Goal: Information Seeking & Learning: Compare options

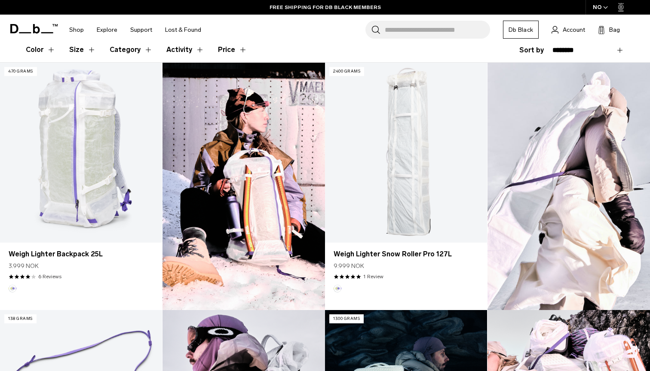
scroll to position [223, 0]
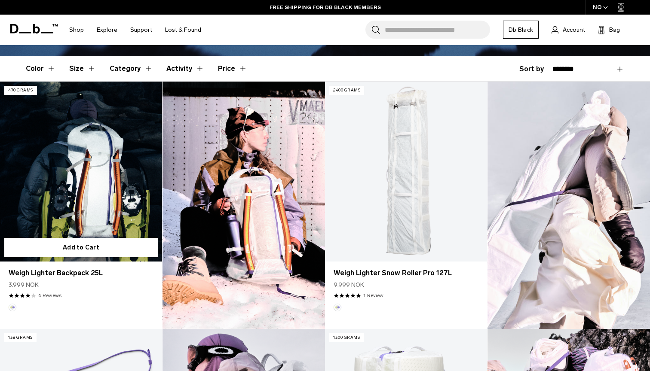
click at [67, 192] on link "Weigh Lighter Backpack 25L" at bounding box center [81, 172] width 162 height 180
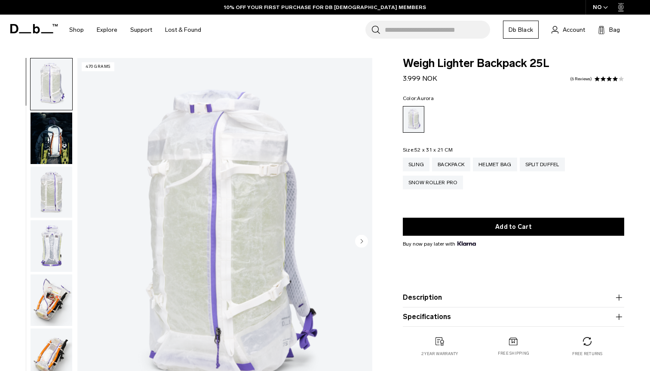
click at [55, 208] on img "button" at bounding box center [52, 193] width 42 height 52
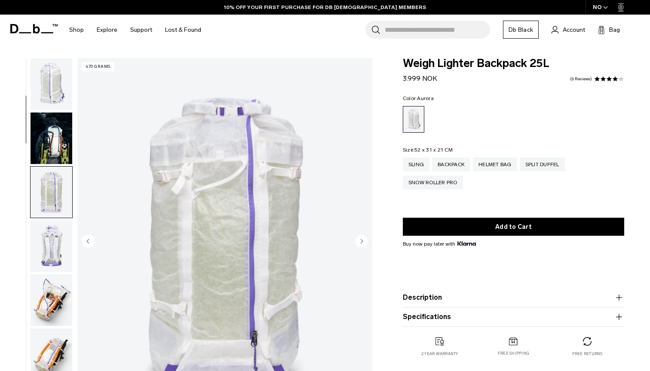
scroll to position [109, 0]
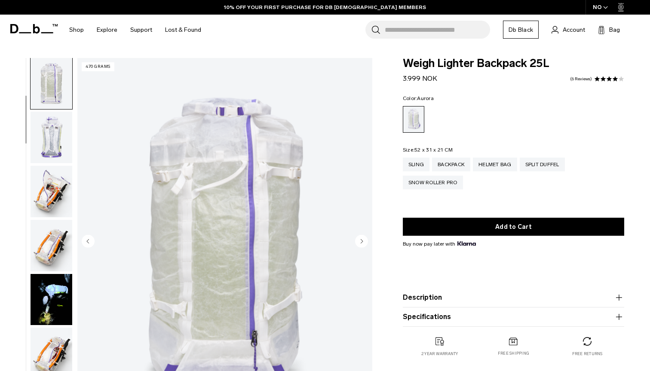
click at [49, 217] on img "button" at bounding box center [52, 192] width 42 height 52
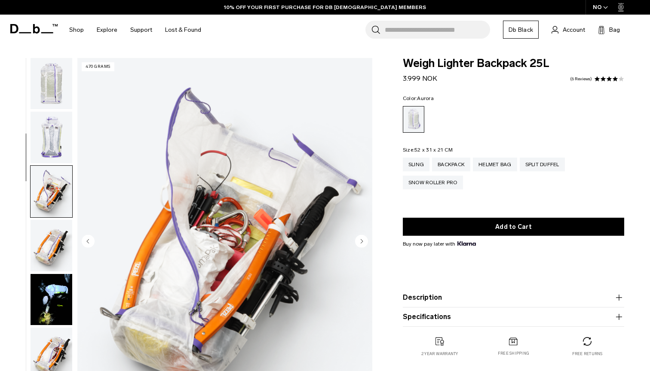
scroll to position [218, 0]
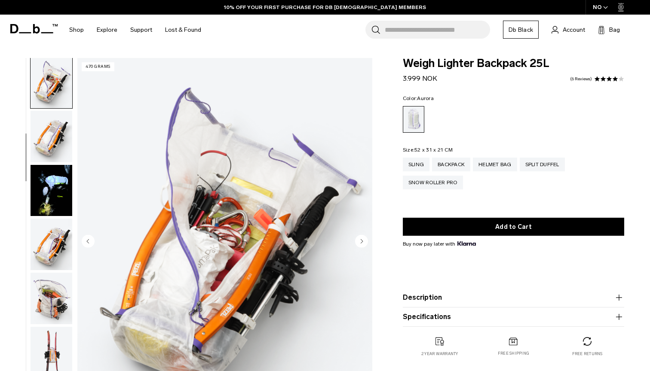
click at [44, 87] on img "button" at bounding box center [52, 83] width 42 height 52
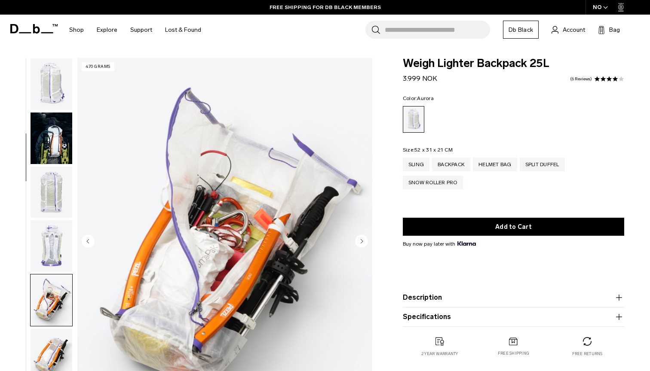
scroll to position [0, 0]
click at [61, 104] on img "button" at bounding box center [52, 84] width 42 height 52
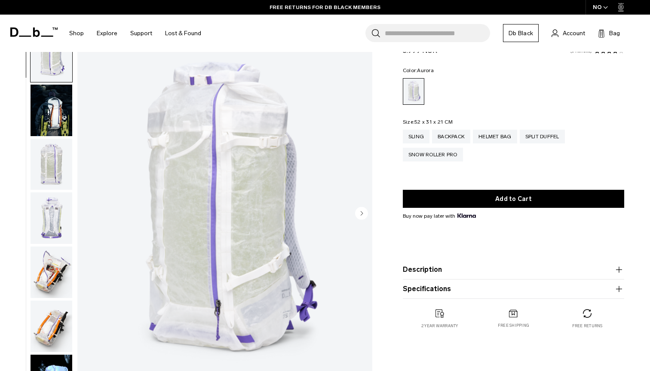
scroll to position [9, 0]
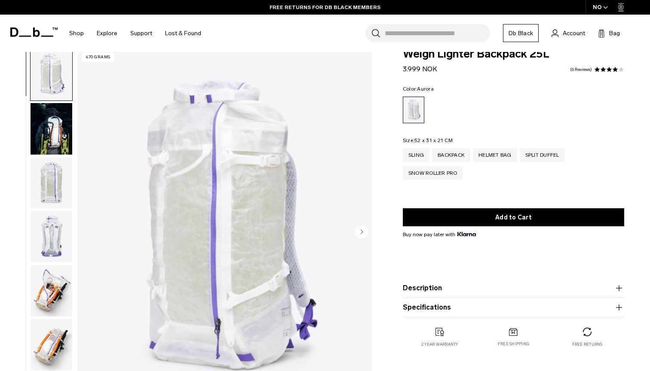
click at [43, 131] on img "button" at bounding box center [52, 129] width 42 height 52
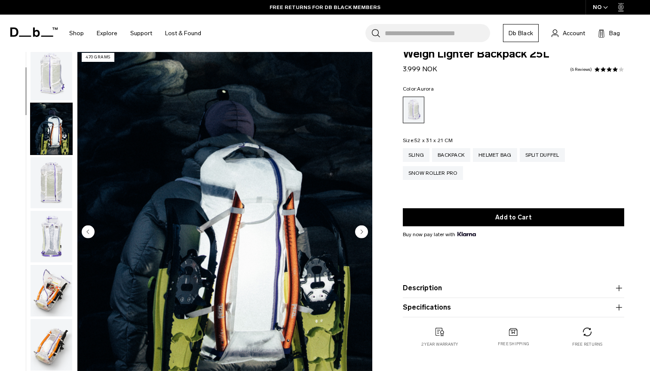
scroll to position [55, 0]
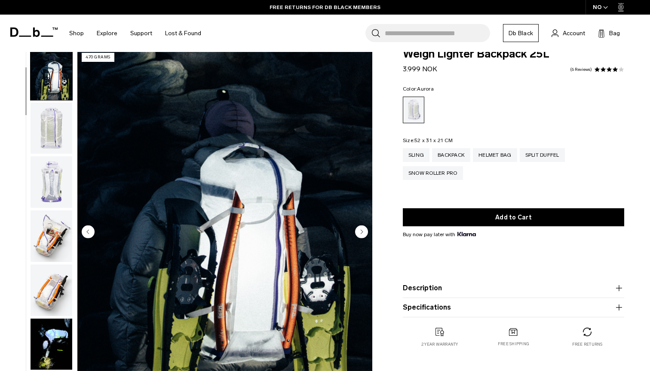
click at [52, 140] on img "button" at bounding box center [52, 129] width 42 height 52
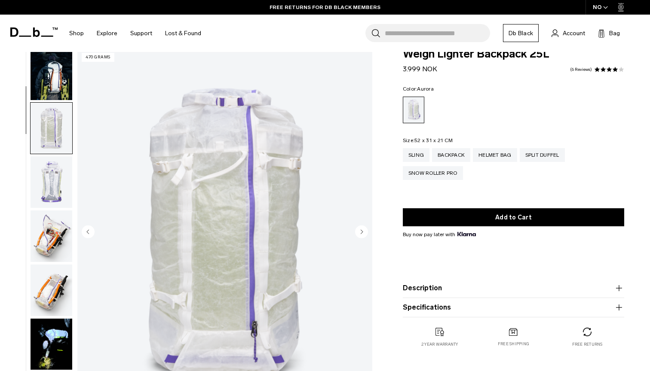
scroll to position [109, 0]
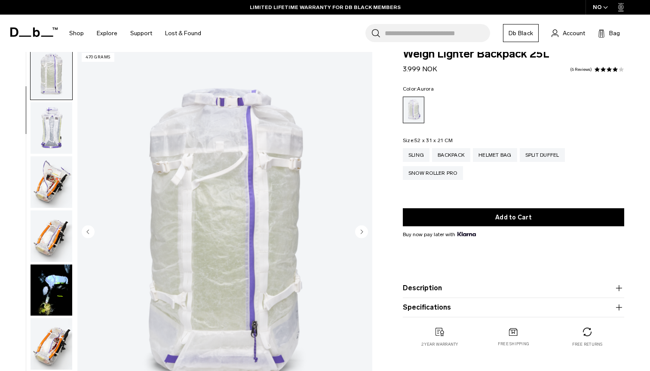
click at [52, 126] on img "button" at bounding box center [52, 128] width 42 height 52
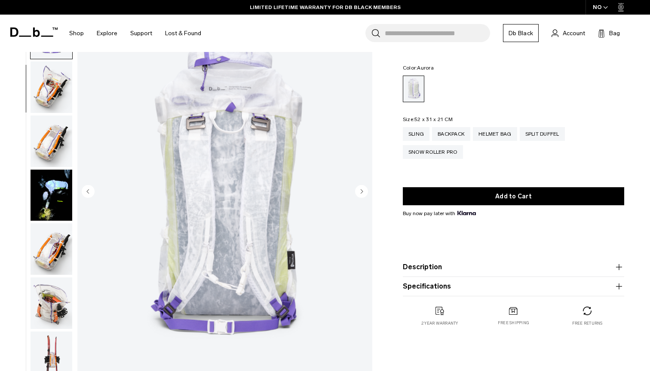
scroll to position [52, 0]
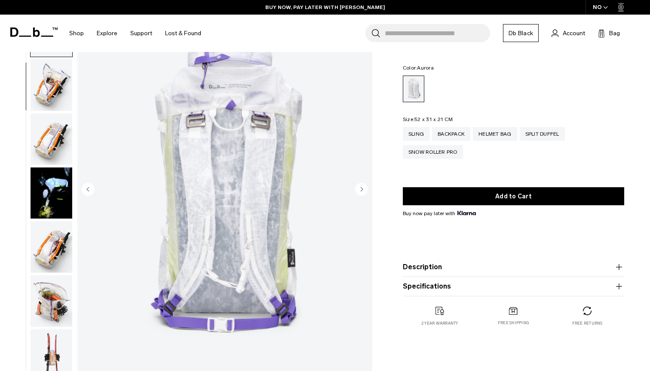
click at [53, 94] on img "button" at bounding box center [52, 85] width 42 height 52
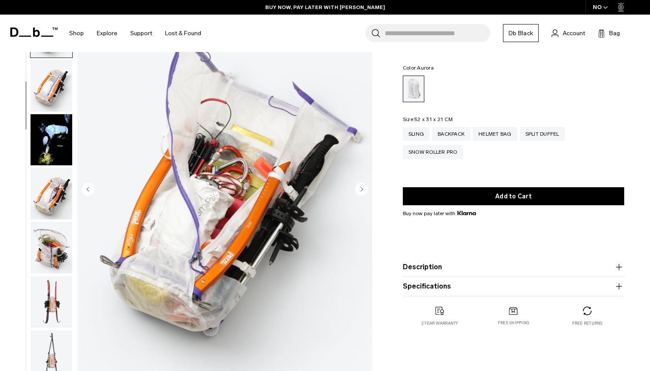
scroll to position [218, 0]
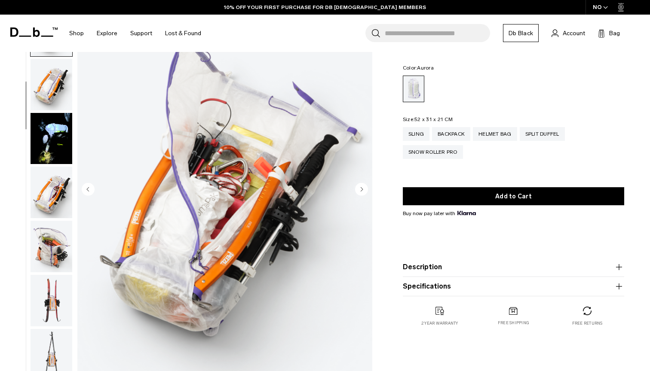
click at [51, 133] on img "button" at bounding box center [52, 139] width 42 height 52
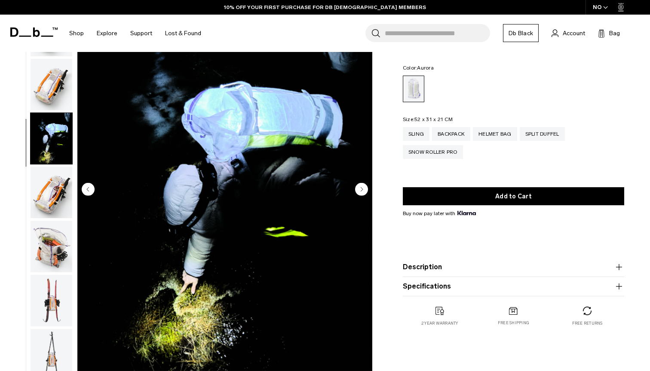
scroll to position [327, 0]
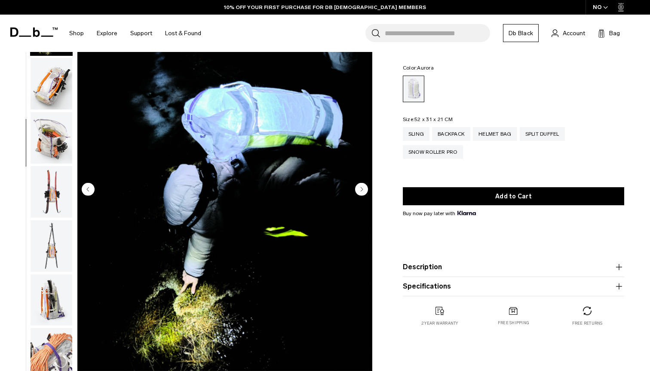
click at [54, 132] on img "button" at bounding box center [52, 138] width 42 height 52
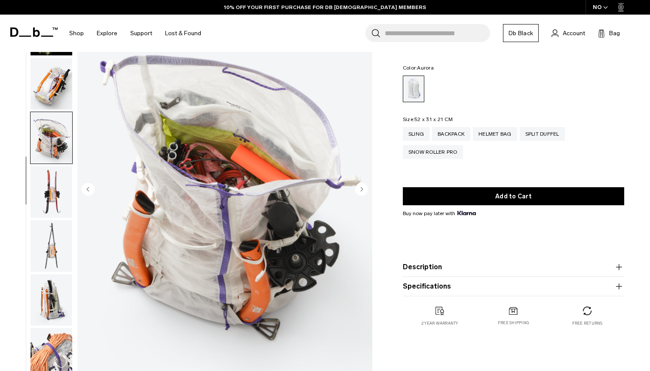
scroll to position [436, 0]
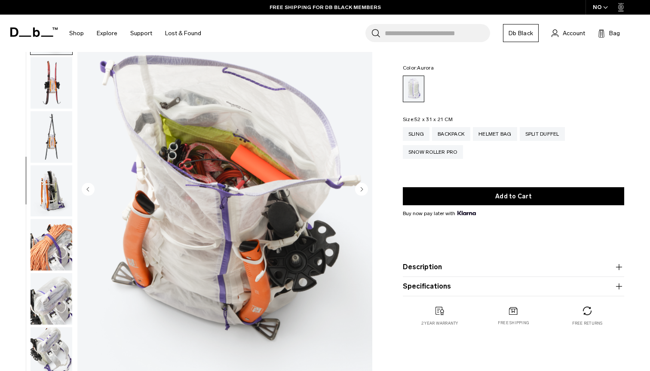
click at [44, 100] on img "button" at bounding box center [52, 83] width 42 height 52
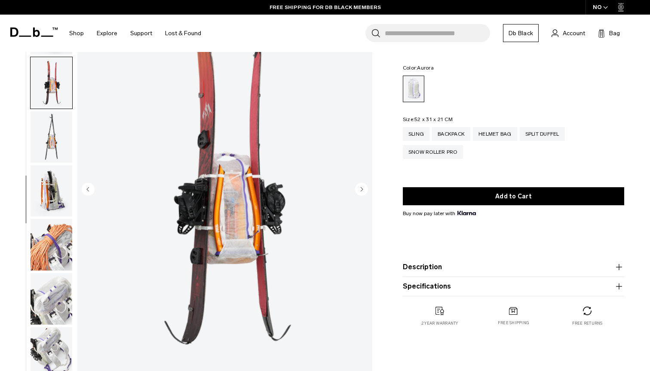
scroll to position [490, 0]
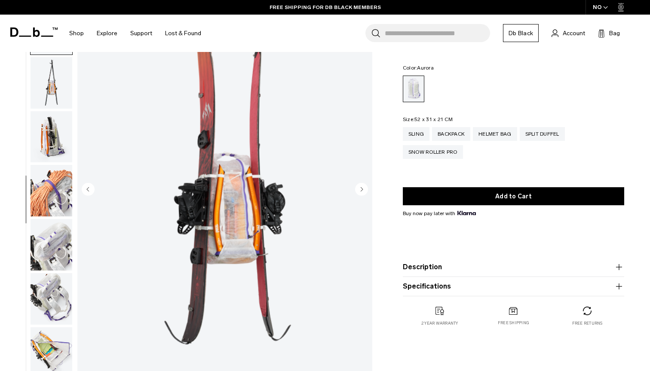
click at [51, 97] on img "button" at bounding box center [52, 83] width 42 height 52
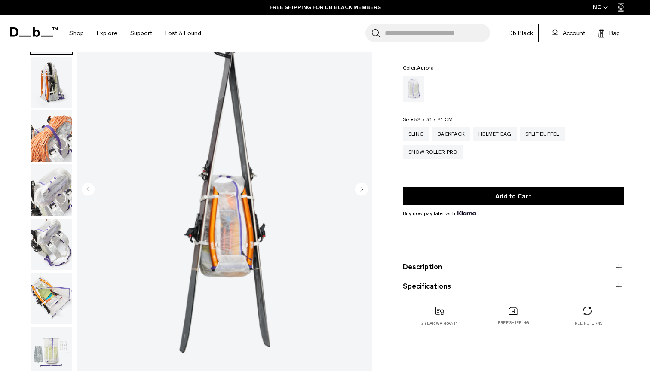
click at [53, 103] on img "button" at bounding box center [52, 83] width 42 height 52
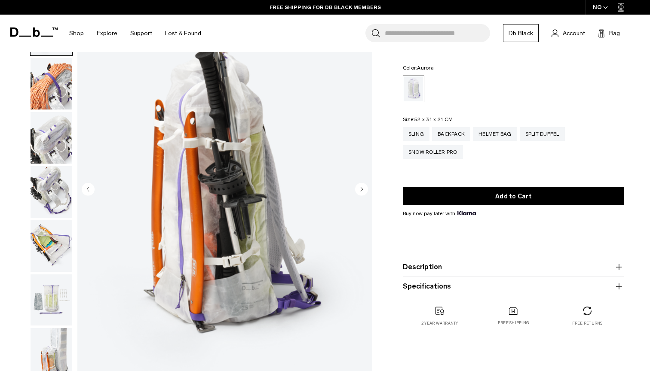
scroll to position [599, 0]
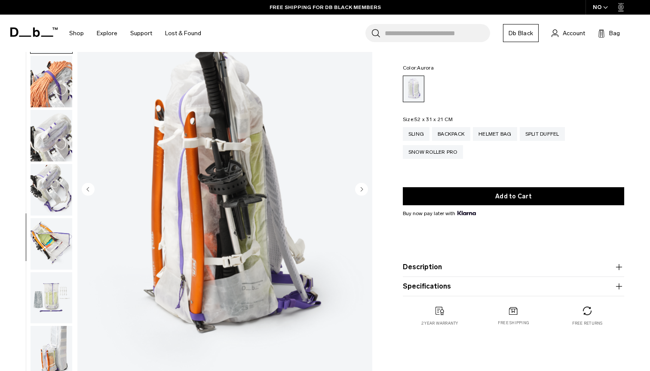
click at [55, 107] on img "button" at bounding box center [52, 82] width 42 height 52
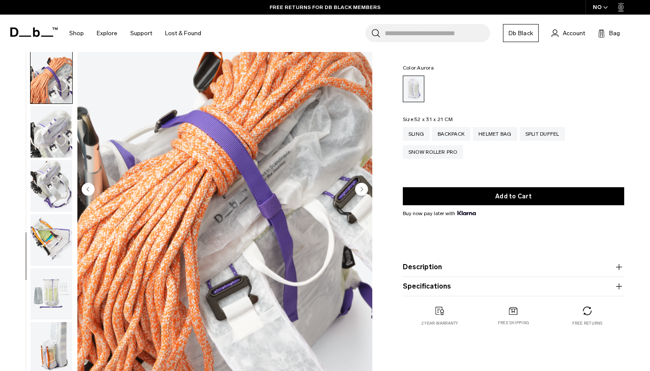
click at [61, 130] on img "button" at bounding box center [52, 132] width 42 height 52
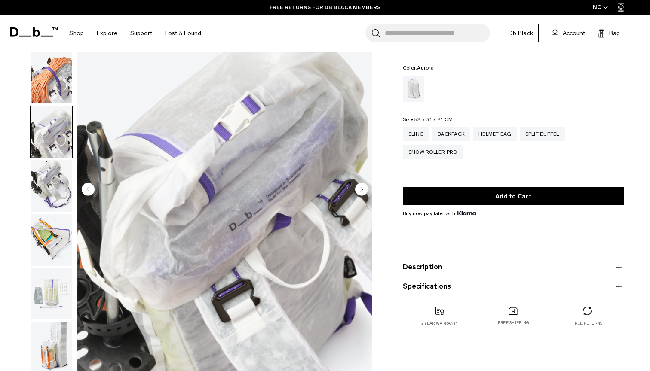
click at [65, 177] on img "button" at bounding box center [52, 186] width 42 height 52
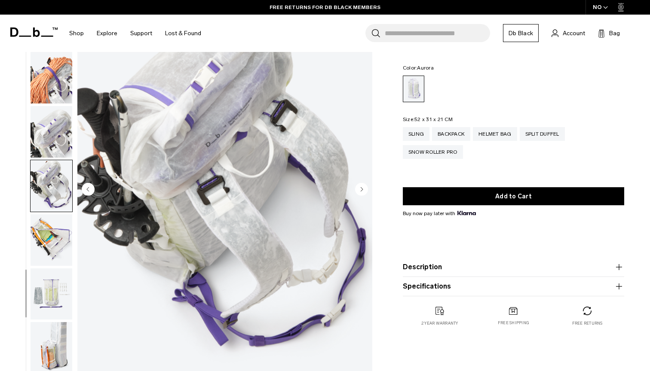
click at [74, 204] on div "15 / 18 470 grams" at bounding box center [188, 192] width 377 height 373
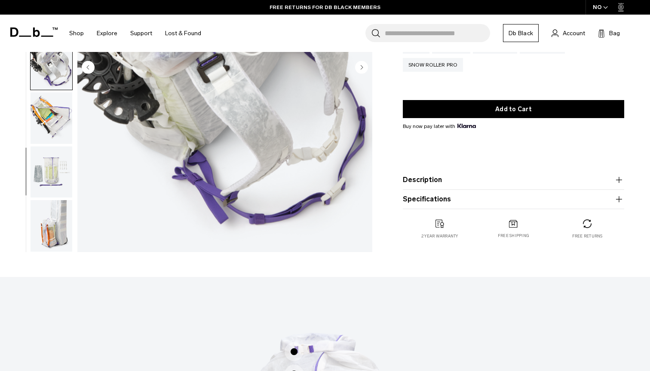
scroll to position [180, 0]
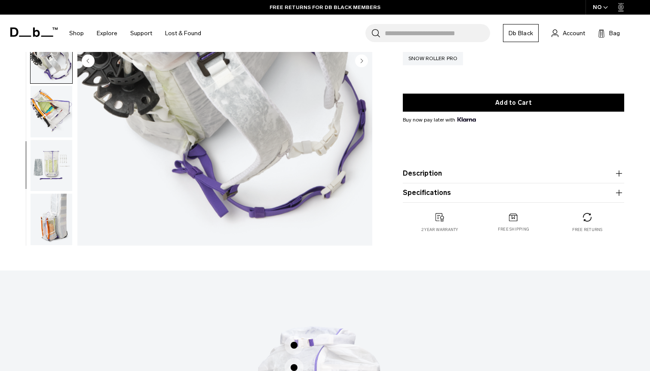
click at [55, 242] on img "button" at bounding box center [52, 220] width 42 height 52
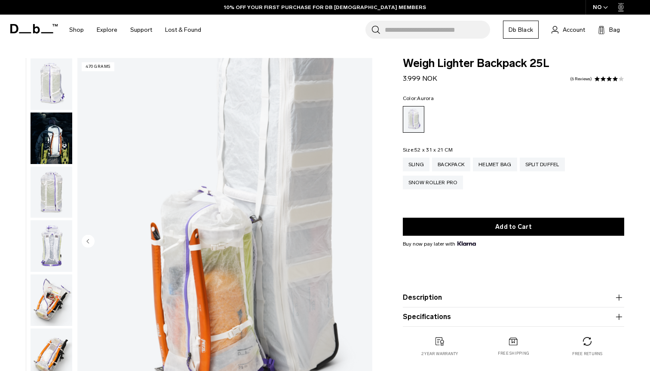
scroll to position [0, 0]
click at [52, 96] on img "button" at bounding box center [52, 84] width 42 height 52
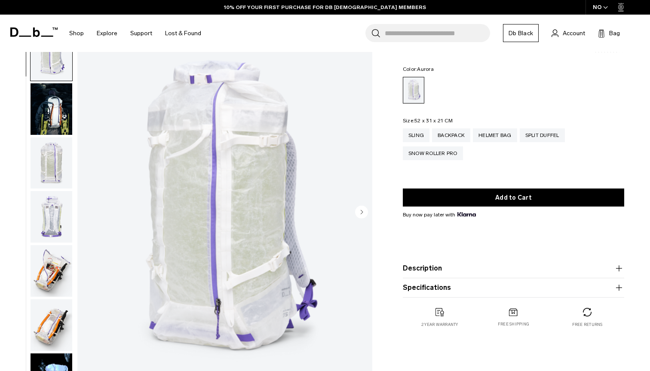
scroll to position [23, 0]
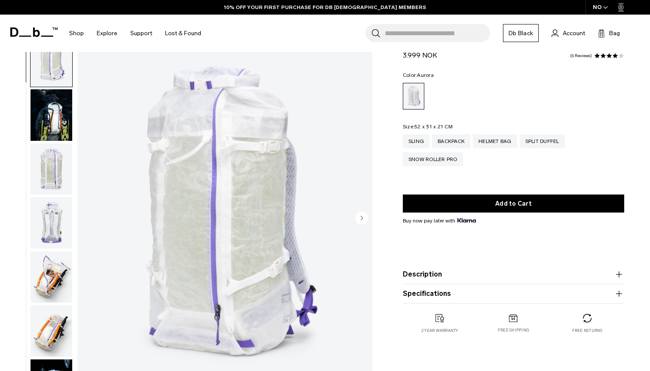
click at [55, 172] on img "button" at bounding box center [52, 170] width 42 height 52
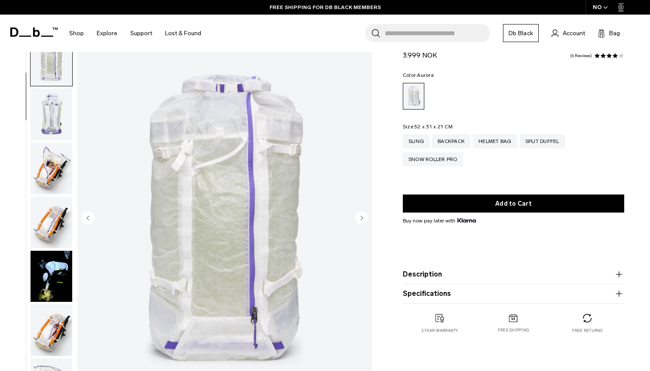
click at [48, 167] on img "button" at bounding box center [52, 169] width 42 height 52
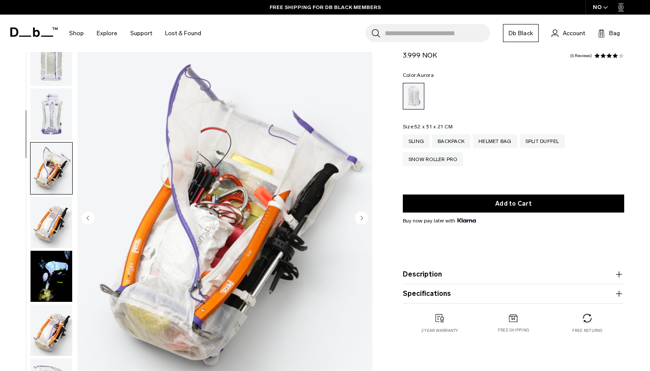
scroll to position [218, 0]
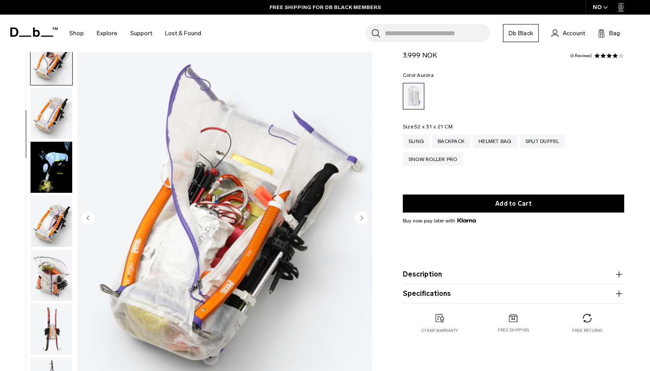
click at [49, 127] on img "button" at bounding box center [52, 114] width 42 height 52
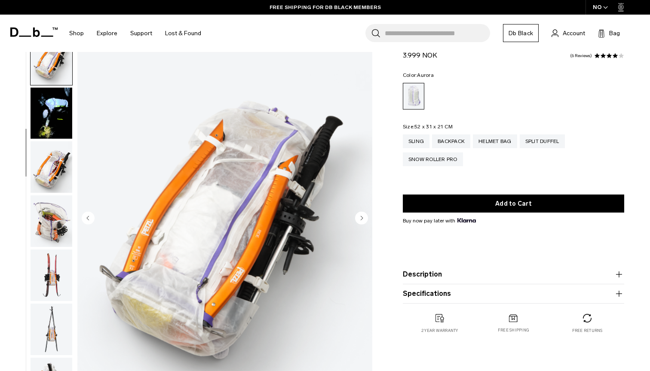
scroll to position [272, 0]
click at [57, 159] on img "button" at bounding box center [52, 167] width 42 height 52
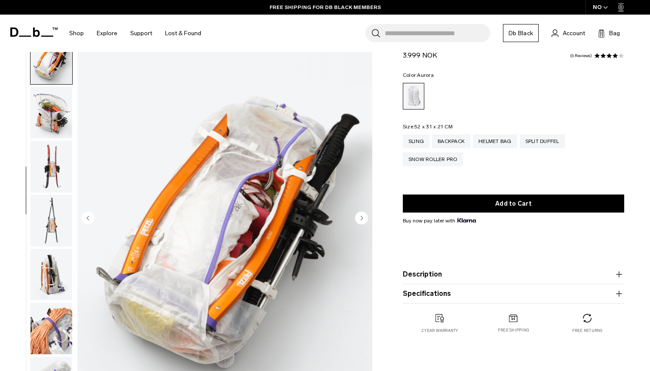
scroll to position [381, 0]
click at [53, 168] on img "button" at bounding box center [52, 166] width 42 height 52
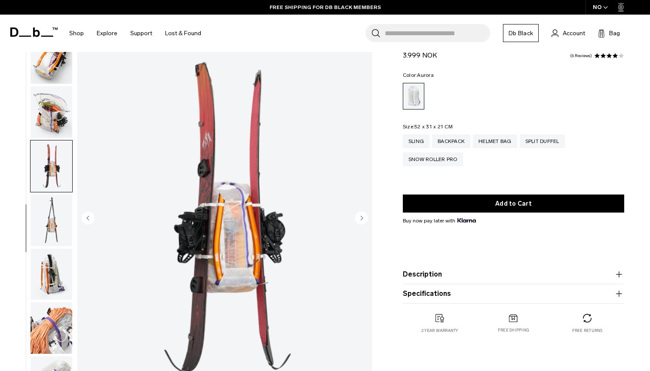
scroll to position [490, 0]
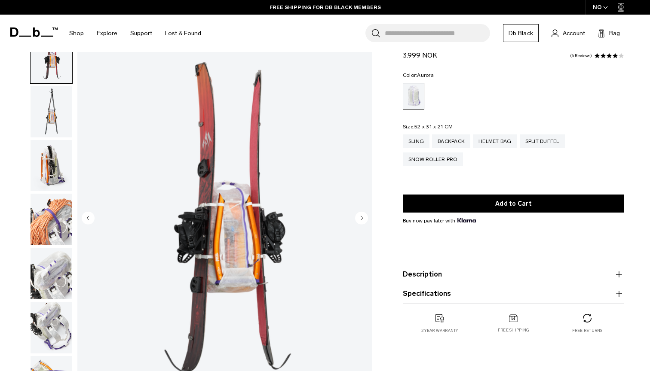
click at [49, 160] on img "button" at bounding box center [52, 166] width 42 height 52
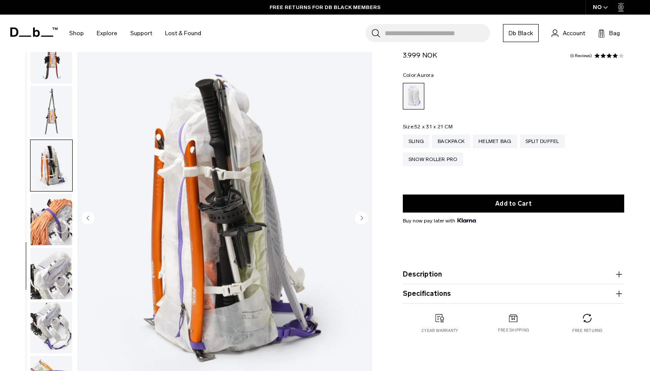
scroll to position [599, 0]
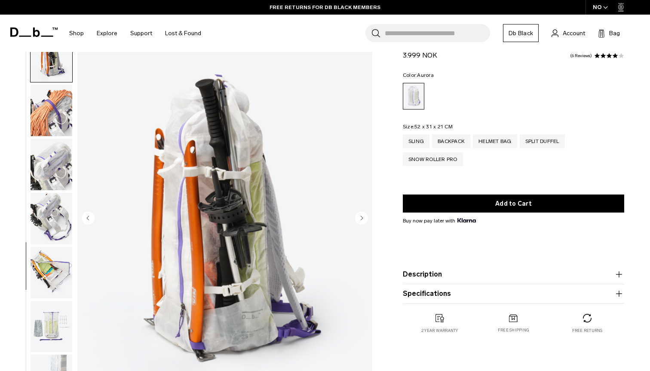
click at [52, 182] on img "button" at bounding box center [52, 165] width 42 height 52
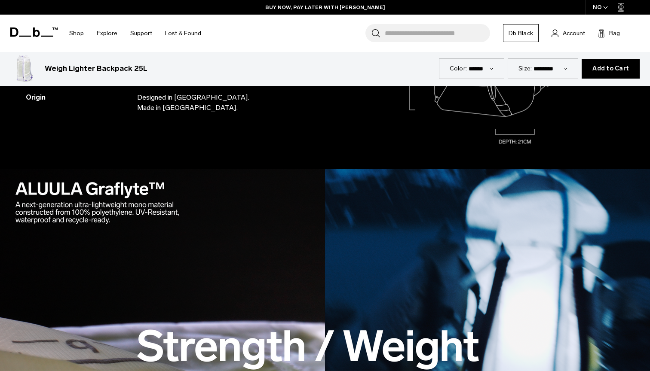
scroll to position [1013, 0]
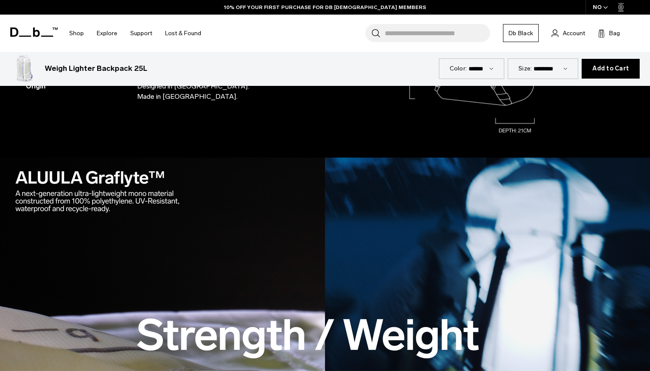
drag, startPoint x: 18, startPoint y: 178, endPoint x: 144, endPoint y: 183, distance: 125.1
click at [600, 8] on div "NO" at bounding box center [600, 7] width 30 height 15
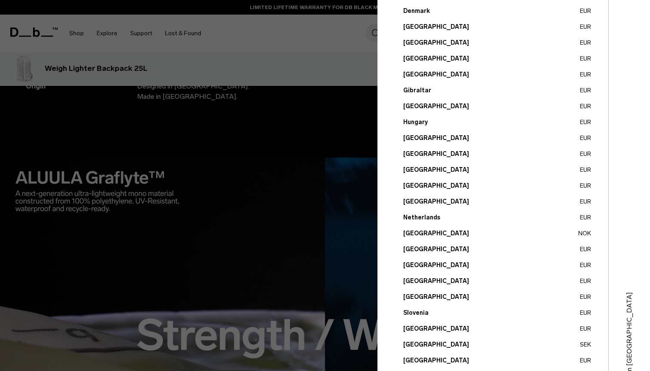
scroll to position [227, 0]
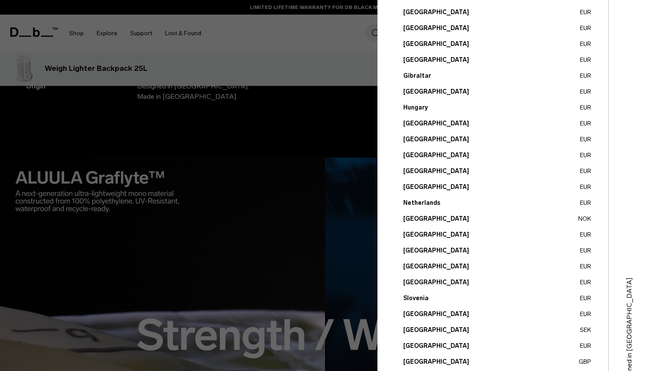
click at [433, 299] on button "Slovenia EUR" at bounding box center [497, 298] width 188 height 9
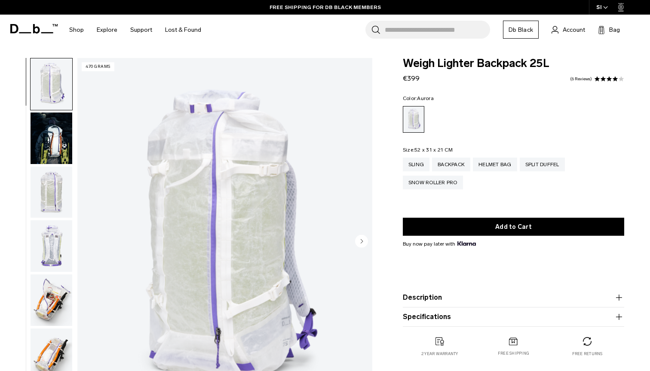
click at [361, 242] on icon "Next slide" at bounding box center [361, 241] width 2 height 4
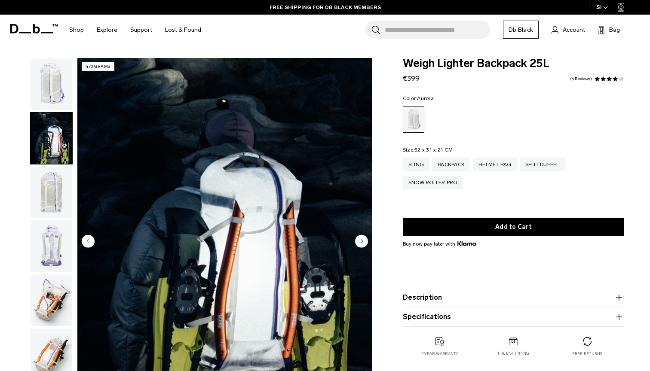
scroll to position [55, 0]
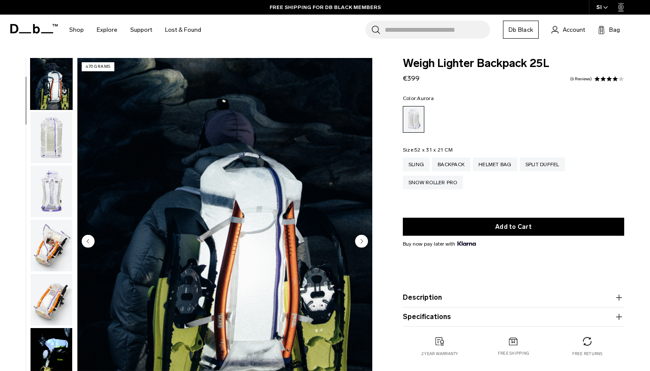
click at [83, 239] on circle "Previous slide" at bounding box center [88, 241] width 13 height 13
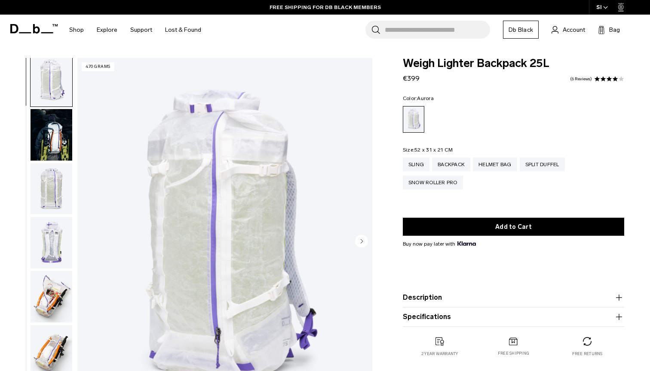
scroll to position [0, 0]
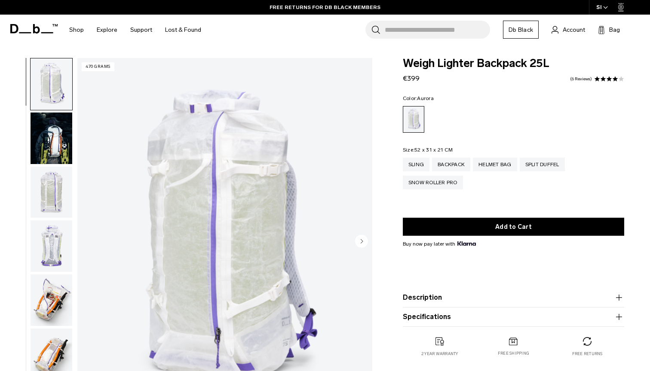
click at [364, 239] on circle "Next slide" at bounding box center [361, 241] width 13 height 13
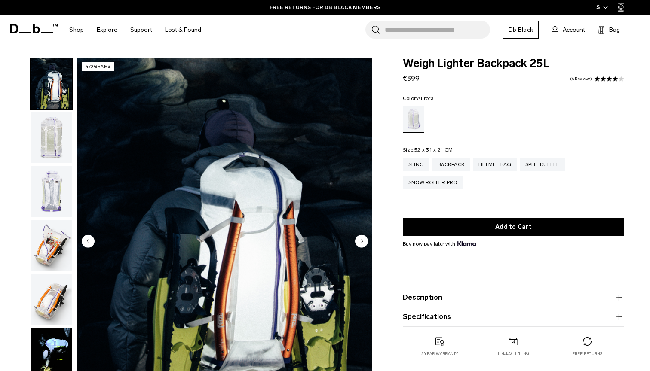
click at [363, 240] on circle "Next slide" at bounding box center [361, 241] width 13 height 13
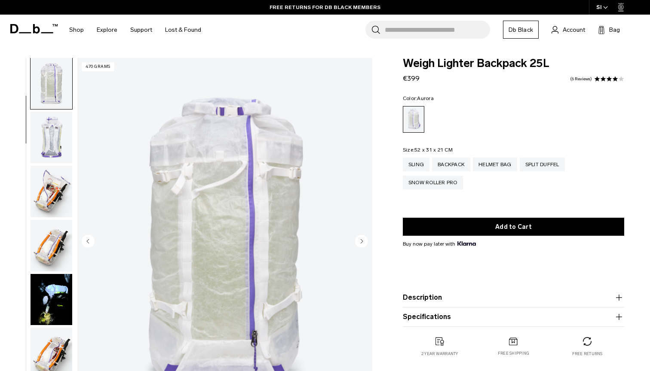
click at [363, 240] on circle "Next slide" at bounding box center [361, 241] width 13 height 13
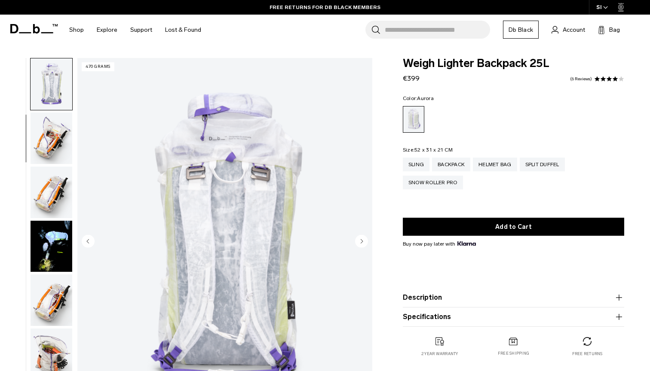
scroll to position [163, 0]
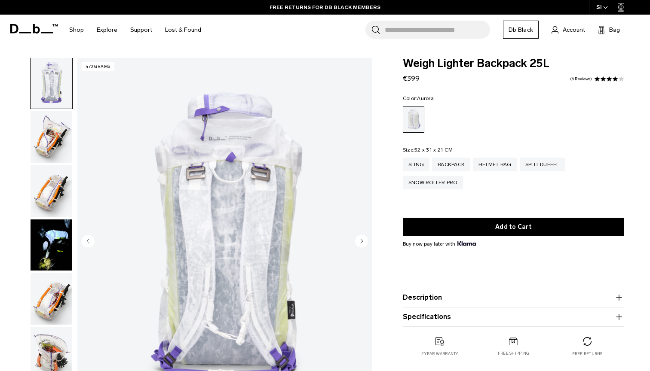
click at [92, 238] on circle "Previous slide" at bounding box center [88, 241] width 13 height 13
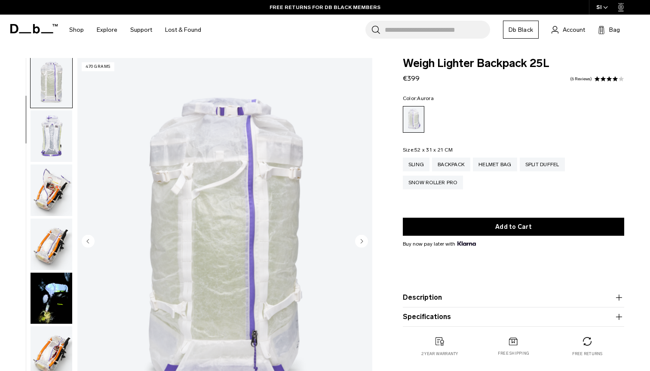
click at [92, 238] on circle "Previous slide" at bounding box center [88, 241] width 13 height 13
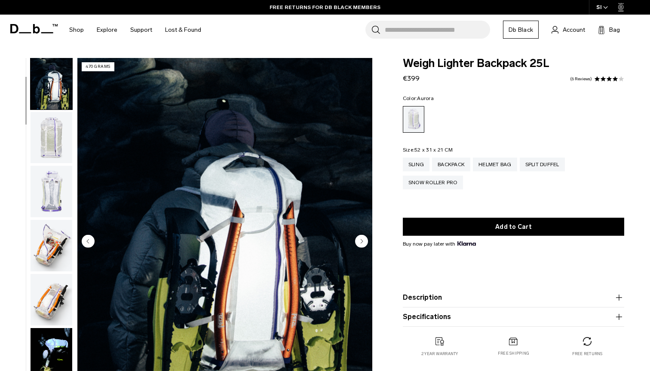
click at [92, 238] on circle "Previous slide" at bounding box center [88, 241] width 13 height 13
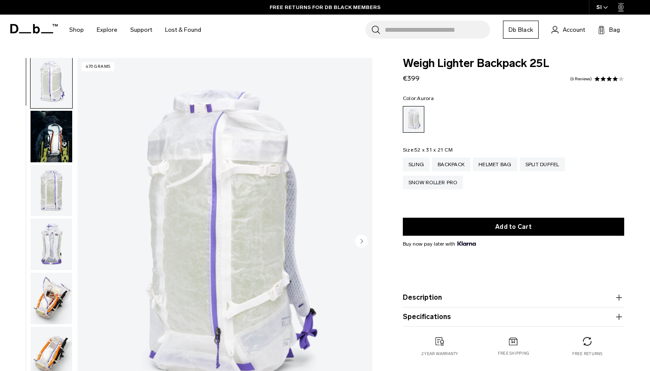
scroll to position [0, 0]
click at [361, 246] on circle "Next slide" at bounding box center [361, 241] width 13 height 13
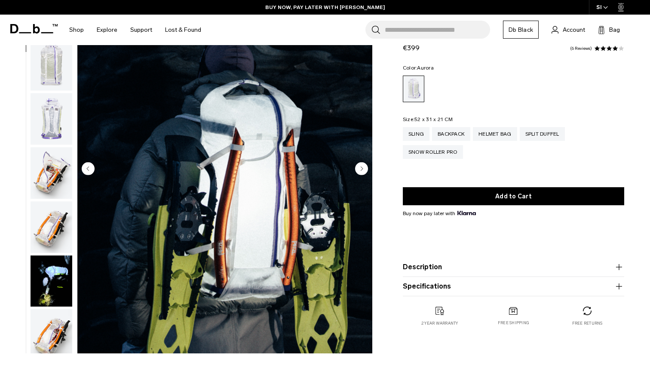
scroll to position [73, 0]
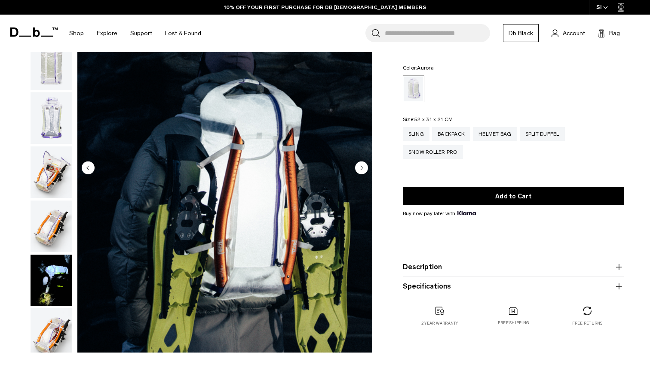
click at [52, 291] on img "button" at bounding box center [52, 281] width 42 height 52
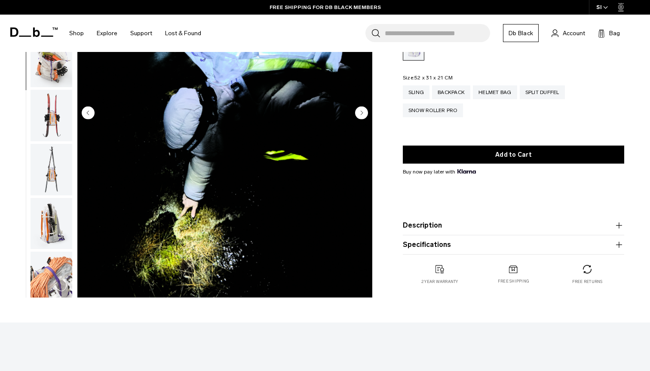
scroll to position [131, 0]
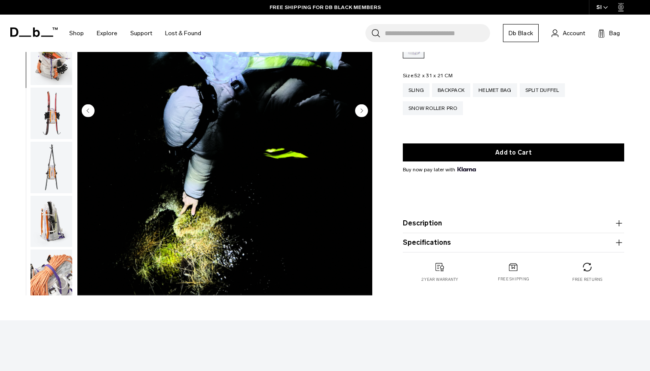
click at [357, 109] on circle "Next slide" at bounding box center [361, 110] width 13 height 13
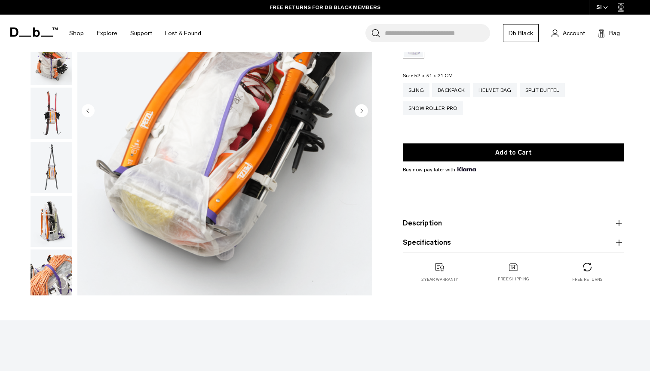
scroll to position [381, 0]
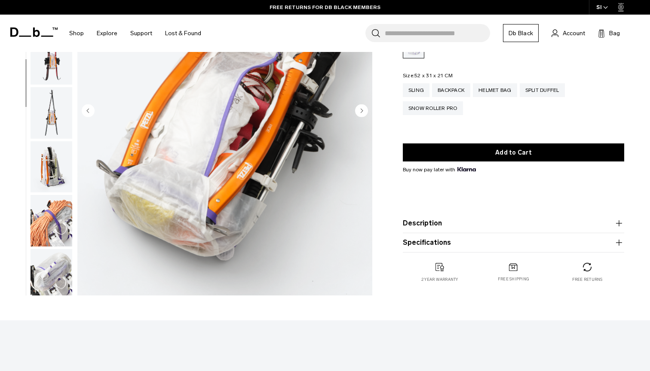
click at [357, 109] on circle "Next slide" at bounding box center [361, 110] width 13 height 13
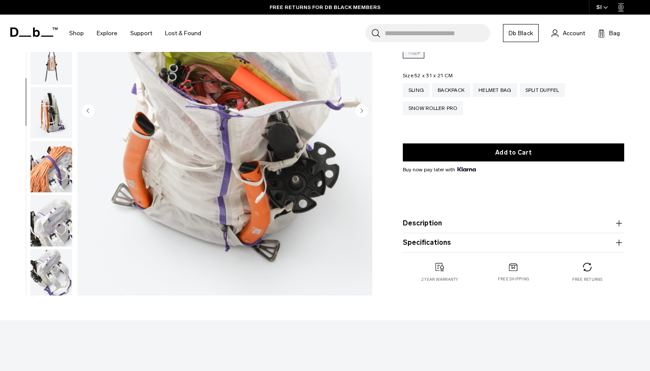
scroll to position [436, 0]
click at [357, 109] on circle "Next slide" at bounding box center [361, 110] width 13 height 13
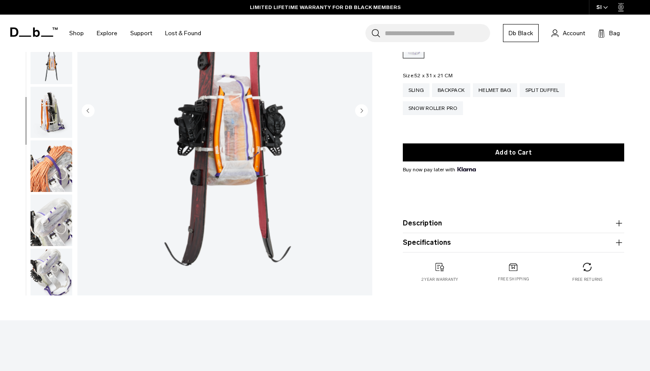
scroll to position [490, 0]
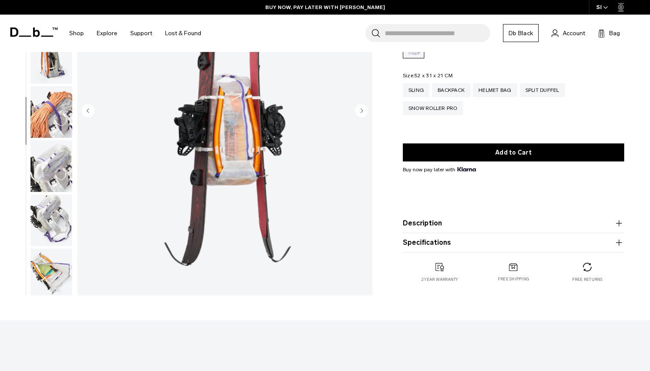
click at [357, 113] on circle "Next slide" at bounding box center [361, 110] width 13 height 13
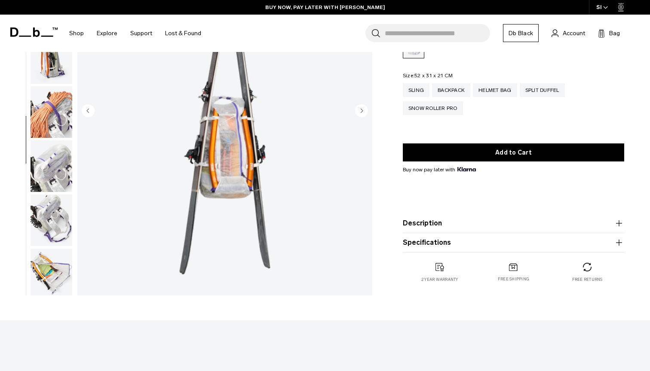
scroll to position [544, 0]
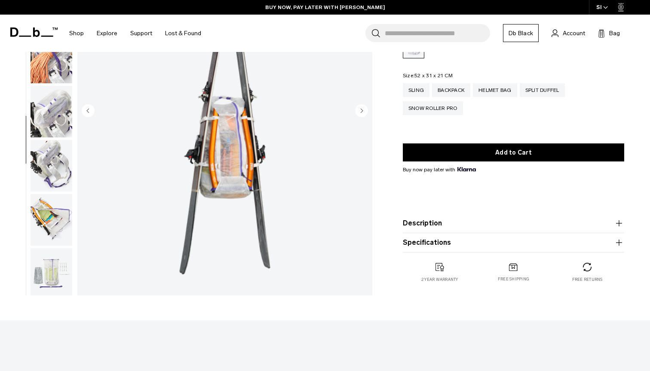
click at [357, 113] on circle "Next slide" at bounding box center [361, 110] width 13 height 13
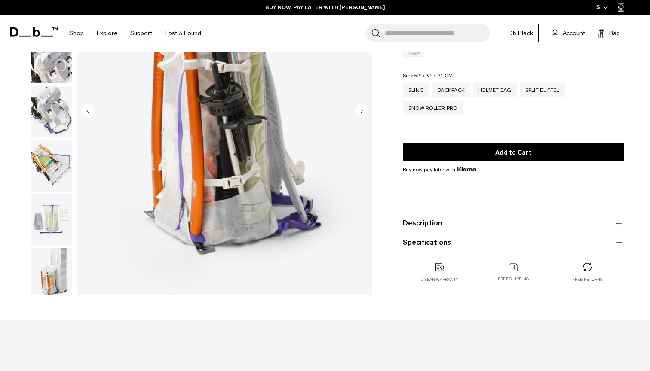
scroll to position [599, 0]
click at [360, 113] on circle "Next slide" at bounding box center [361, 110] width 13 height 13
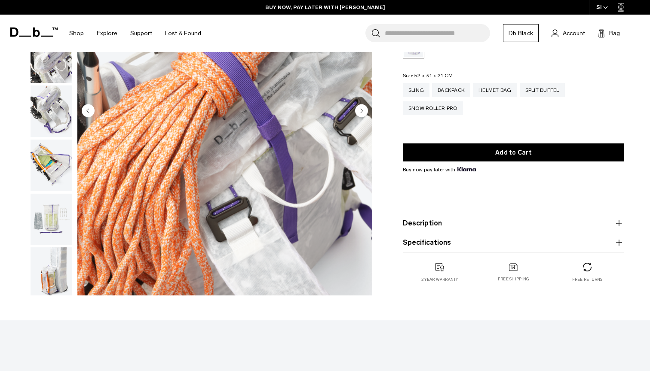
scroll to position [610, 0]
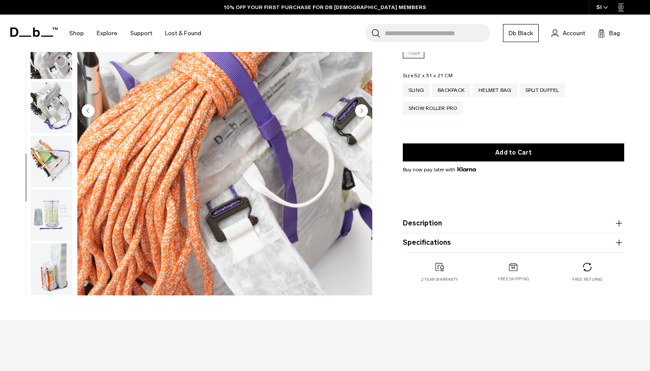
click at [360, 113] on circle "Next slide" at bounding box center [361, 110] width 13 height 13
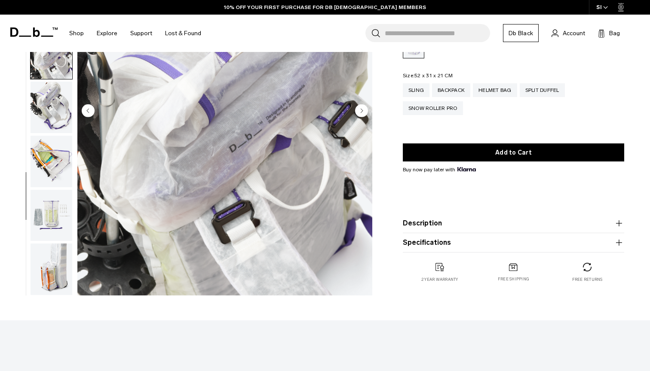
click at [361, 111] on icon "Next slide" at bounding box center [361, 111] width 2 height 4
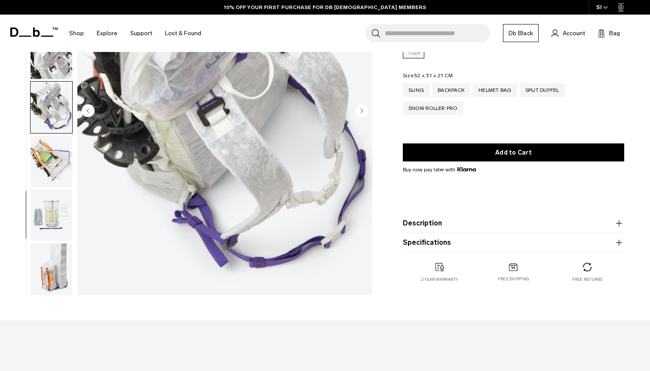
click at [361, 111] on icon "Next slide" at bounding box center [361, 111] width 2 height 4
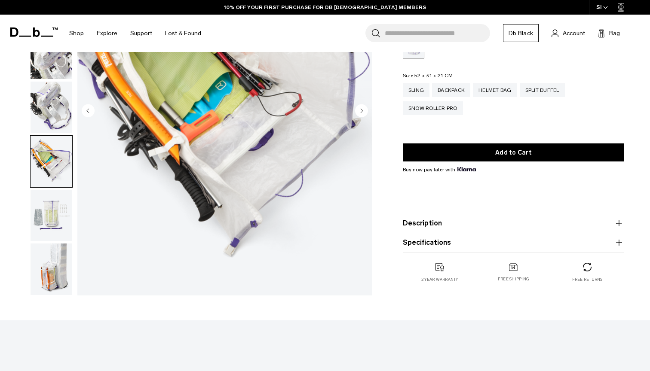
click at [88, 113] on circle "Previous slide" at bounding box center [88, 110] width 13 height 13
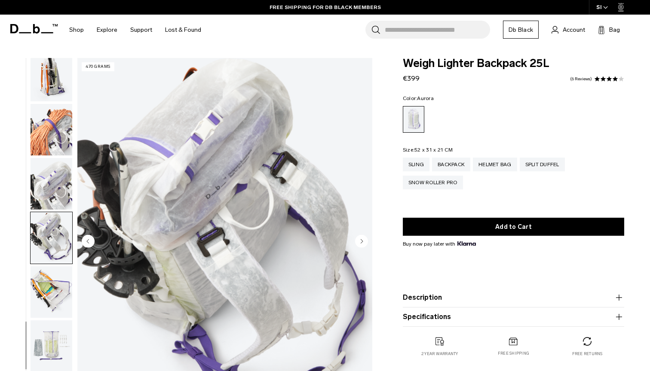
scroll to position [0, 0]
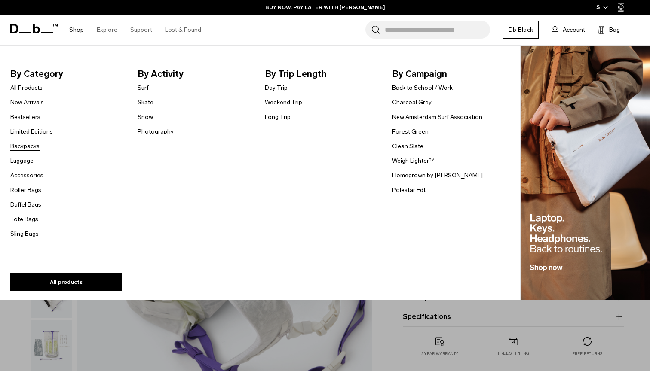
click at [34, 145] on link "Backpacks" at bounding box center [24, 146] width 29 height 9
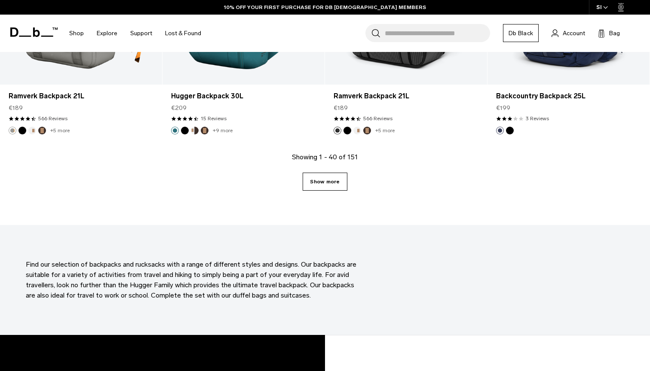
scroll to position [2542, 0]
click at [338, 186] on link "Show more" at bounding box center [324, 181] width 44 height 18
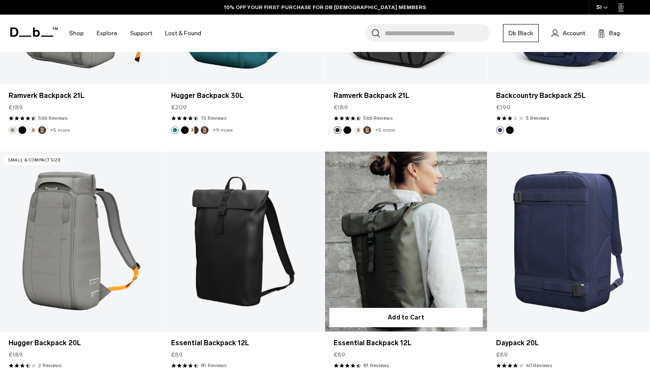
click at [325, 179] on div at bounding box center [406, 242] width 162 height 180
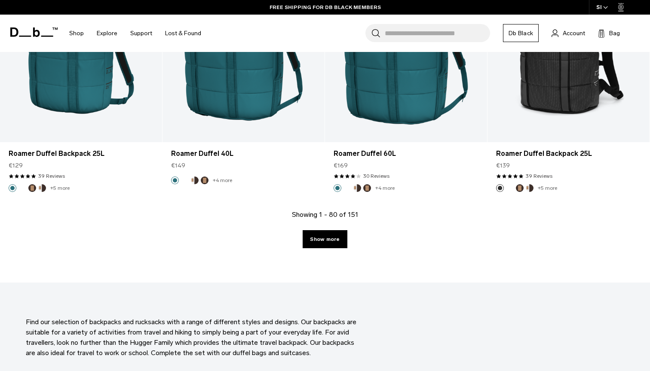
scroll to position [4959, 0]
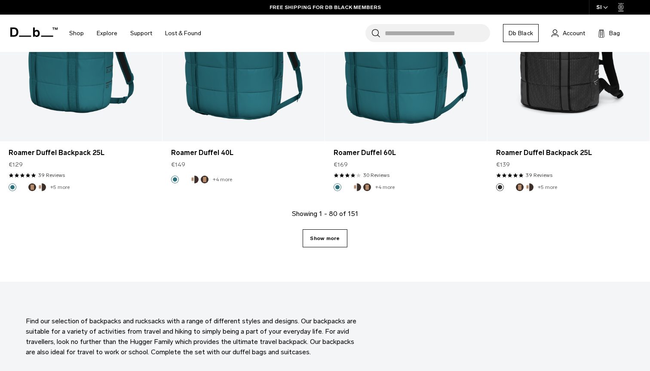
click at [333, 235] on link "Show more" at bounding box center [324, 238] width 44 height 18
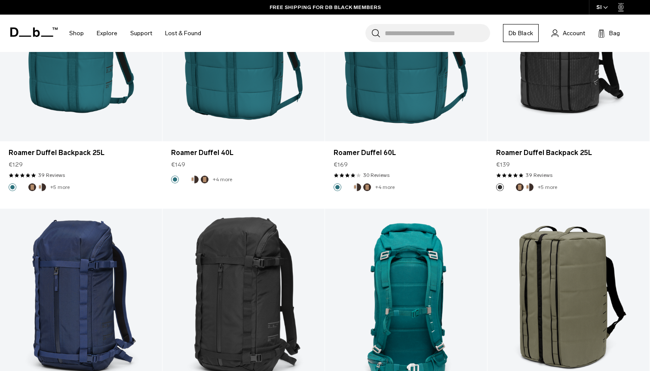
click at [328, 239] on link "Snow Pro Backpack 25L" at bounding box center [406, 299] width 162 height 180
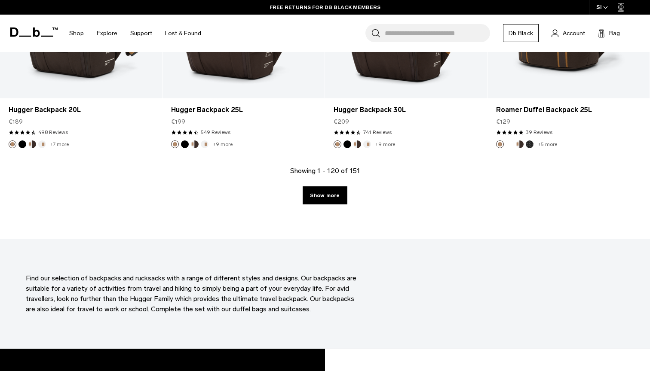
scroll to position [7478, 0]
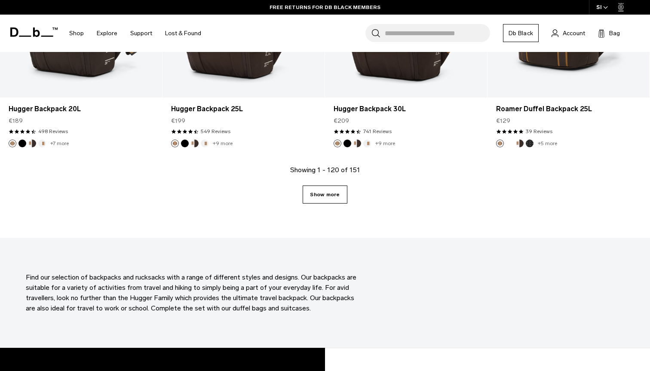
click at [334, 192] on link "Show more" at bounding box center [324, 195] width 44 height 18
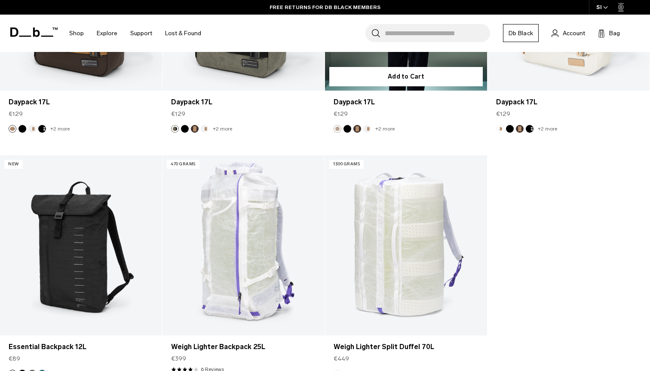
scroll to position [9228, 0]
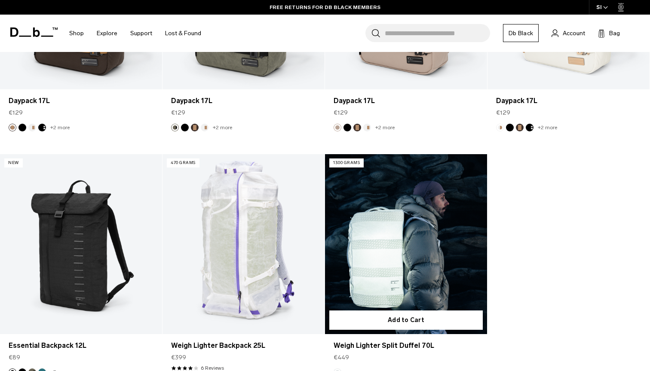
click at [421, 258] on link "Weigh Lighter Split Duffel 70L" at bounding box center [406, 244] width 162 height 180
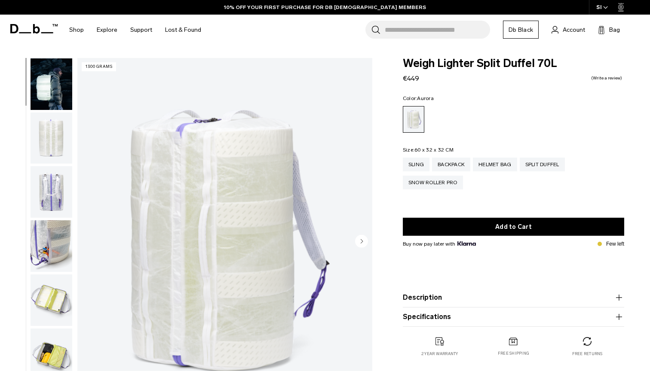
scroll to position [62, 0]
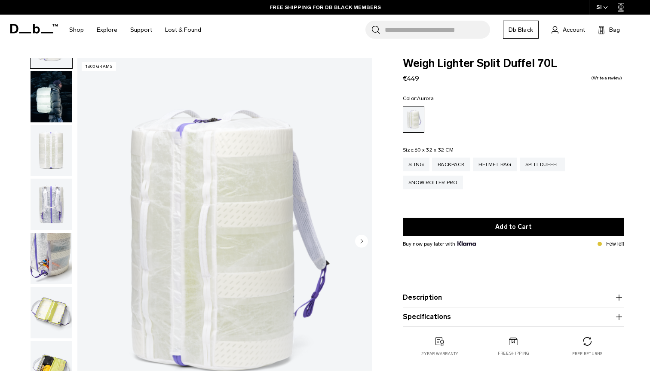
click at [41, 107] on img "button" at bounding box center [52, 97] width 42 height 52
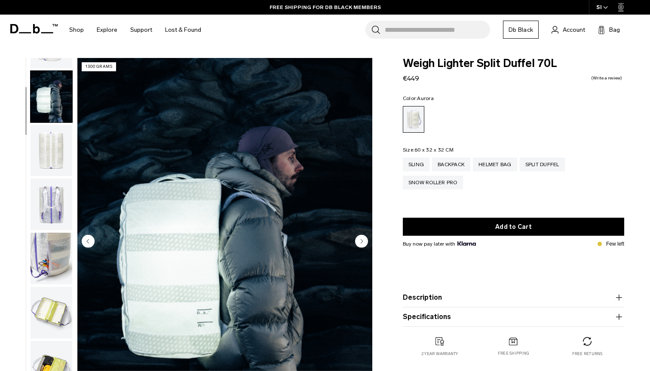
scroll to position [55, 0]
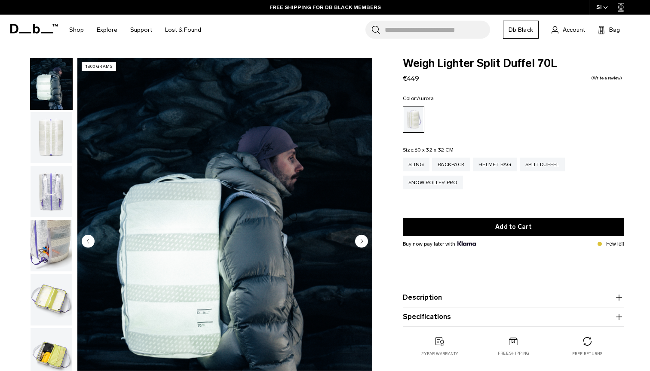
click at [59, 134] on img "button" at bounding box center [52, 138] width 42 height 52
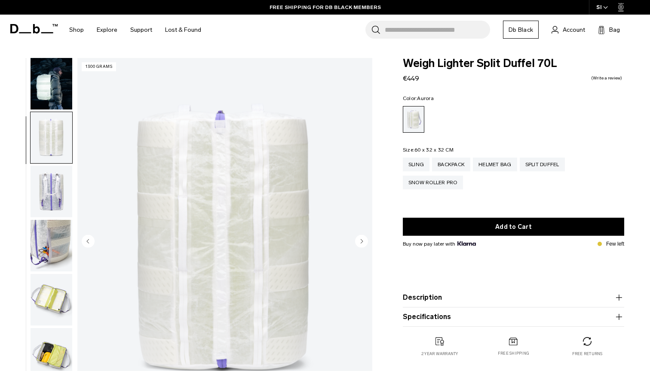
scroll to position [109, 0]
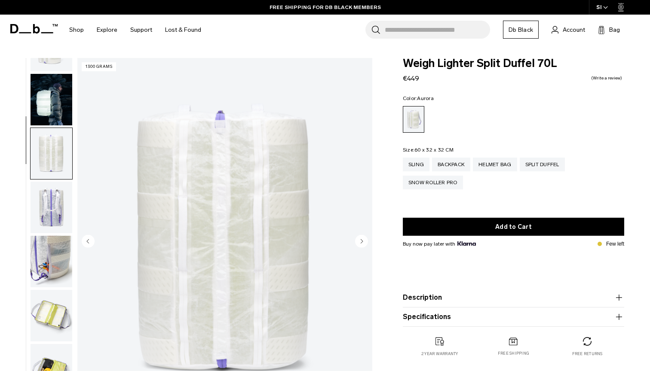
click at [51, 84] on img "button" at bounding box center [52, 100] width 42 height 52
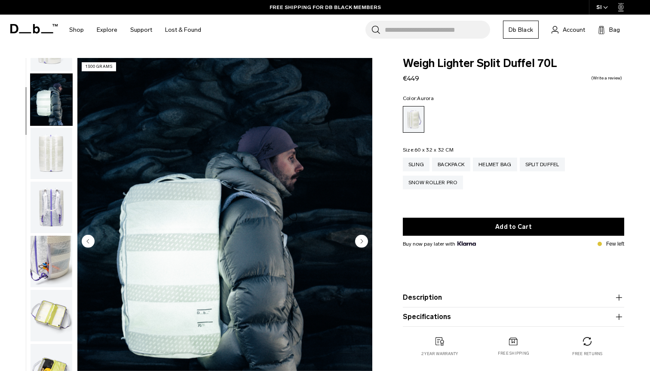
scroll to position [55, 0]
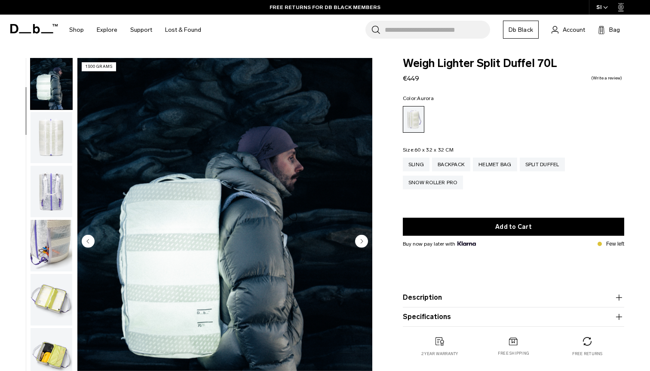
click at [53, 300] on img "button" at bounding box center [52, 300] width 42 height 52
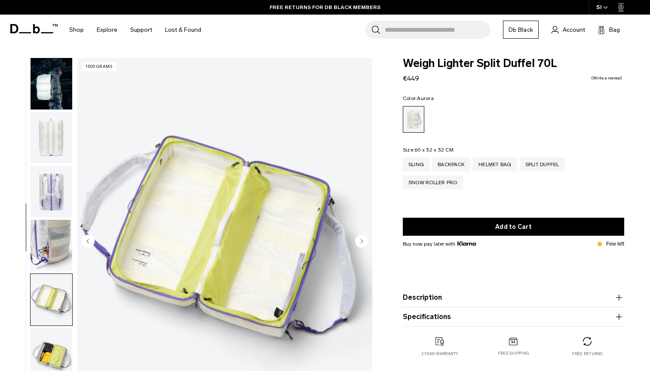
scroll to position [273, 0]
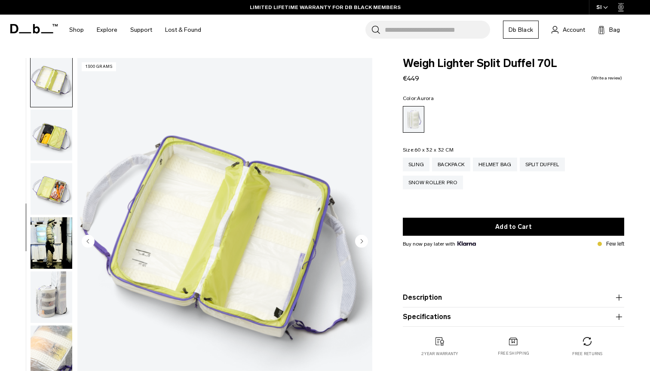
click at [55, 305] on img "button" at bounding box center [52, 298] width 42 height 52
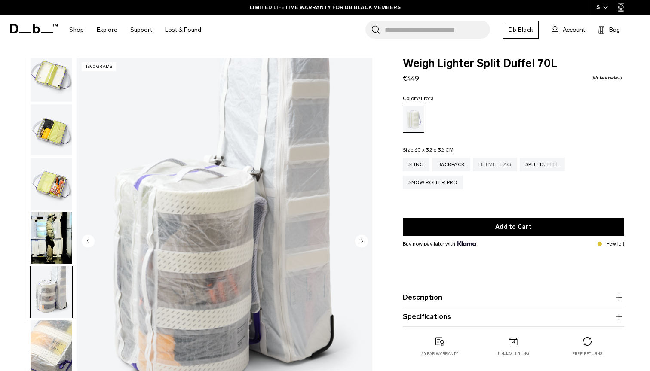
scroll to position [0, 0]
click at [445, 186] on div "Snow Roller Pro" at bounding box center [433, 183] width 60 height 14
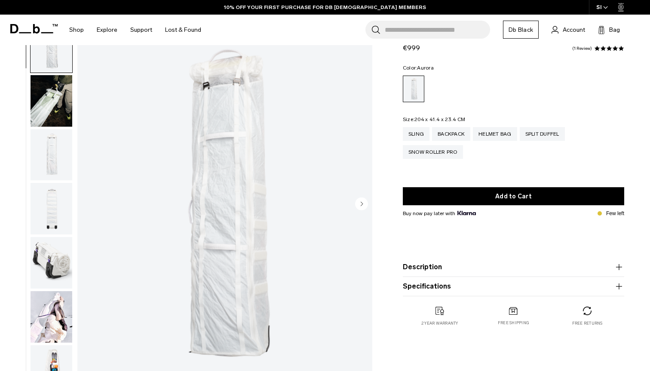
scroll to position [38, 0]
click at [48, 115] on img "button" at bounding box center [52, 100] width 42 height 52
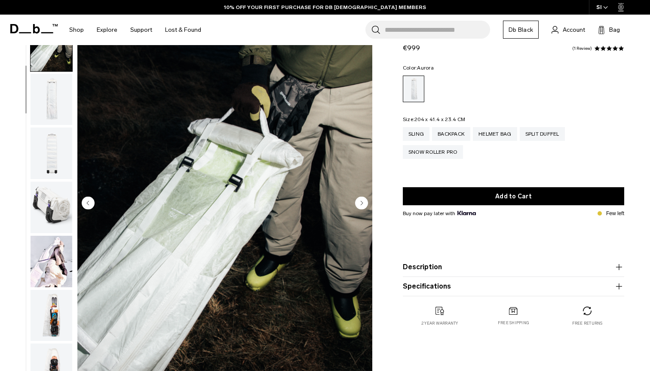
click at [52, 202] on img "button" at bounding box center [52, 208] width 42 height 52
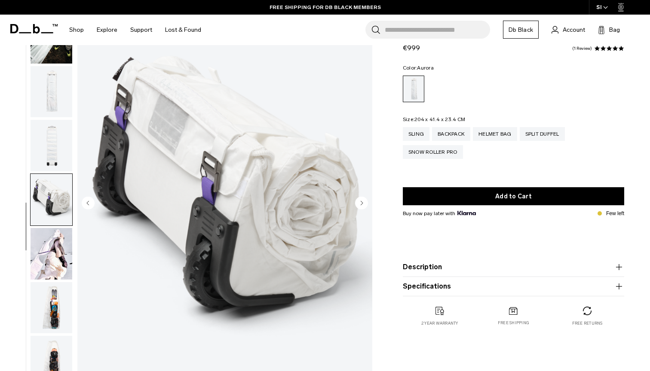
click at [50, 305] on img "button" at bounding box center [52, 308] width 42 height 52
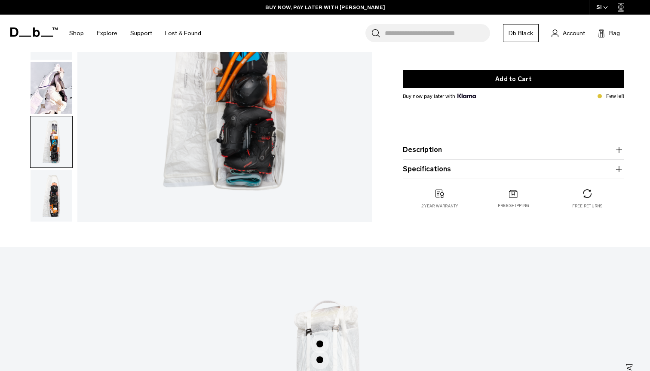
scroll to position [210, 0]
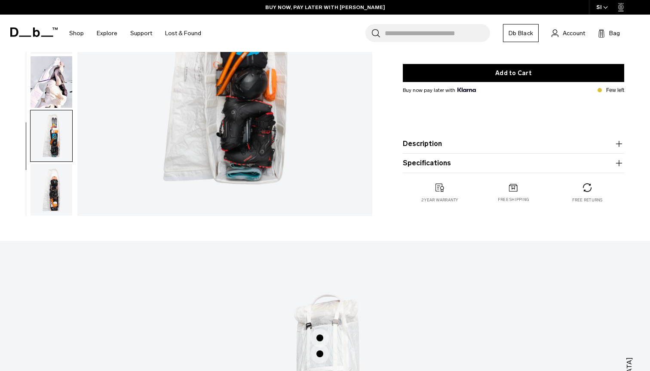
click at [55, 202] on img "button" at bounding box center [52, 190] width 42 height 52
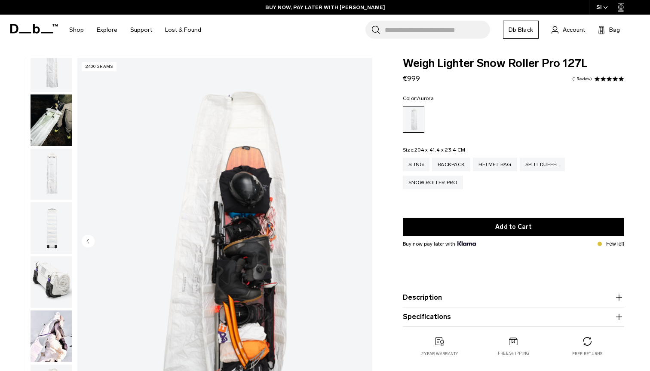
scroll to position [0, 0]
click at [421, 164] on div "Sling" at bounding box center [416, 165] width 27 height 14
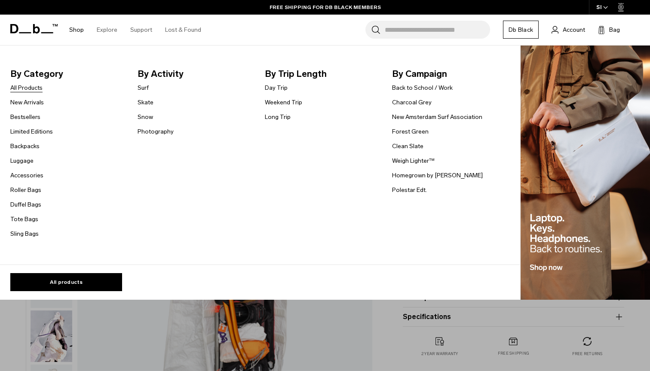
click at [28, 84] on link "All Products" at bounding box center [26, 87] width 32 height 9
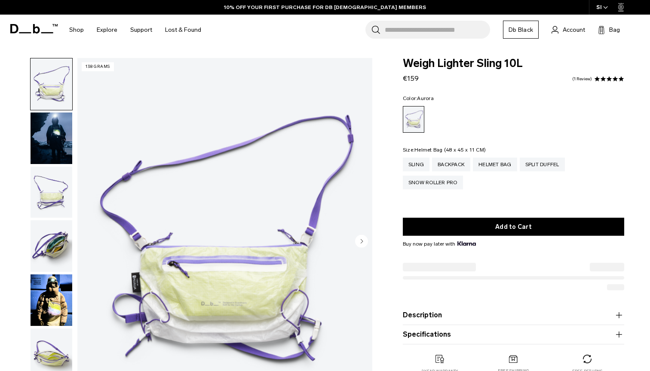
click at [498, 164] on div "Helmet Bag" at bounding box center [495, 165] width 44 height 14
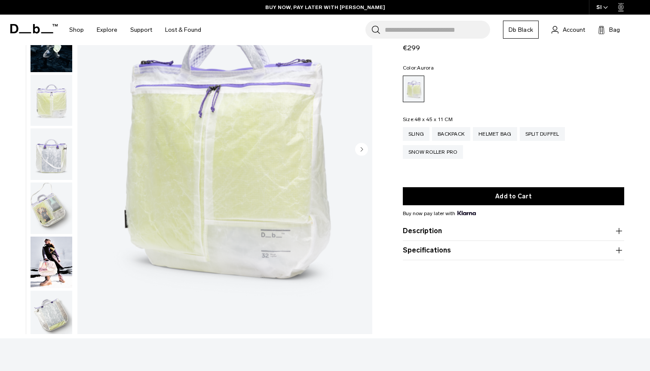
scroll to position [-10, 0]
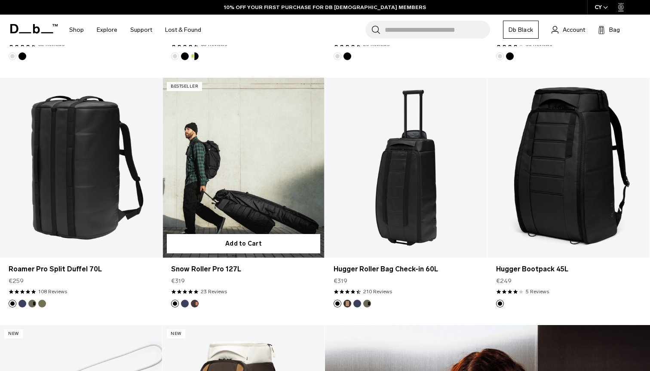
scroll to position [637, 0]
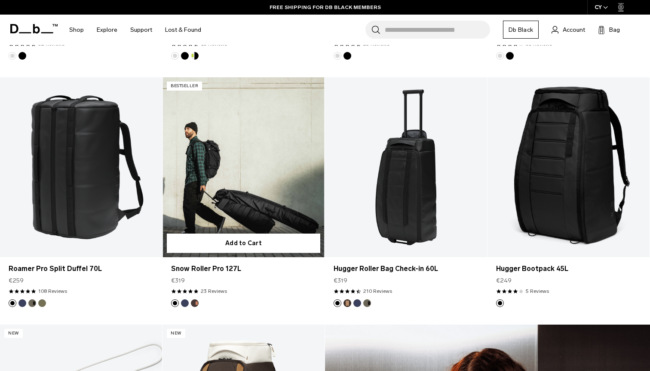
click at [253, 150] on link "Snow Roller Pro 127L" at bounding box center [243, 167] width 162 height 180
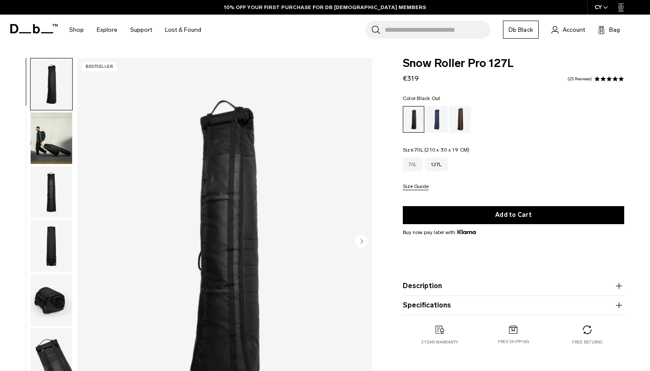
click at [409, 163] on div "70L" at bounding box center [413, 165] width 20 height 14
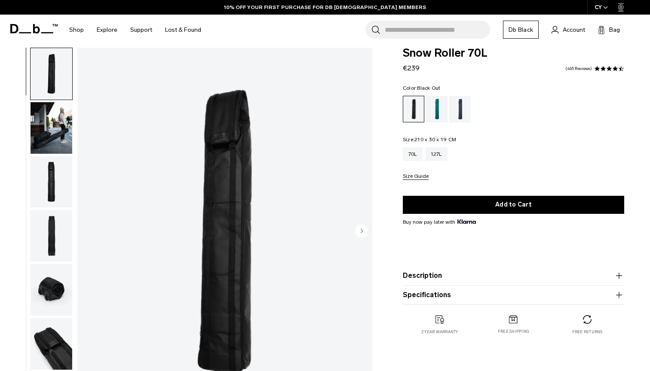
scroll to position [12, 0]
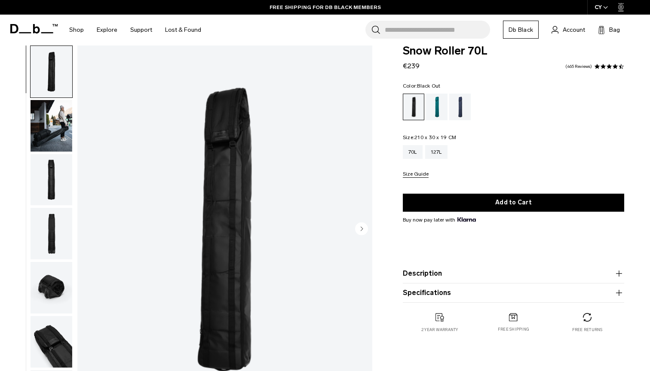
click at [50, 136] on img "button" at bounding box center [52, 126] width 42 height 52
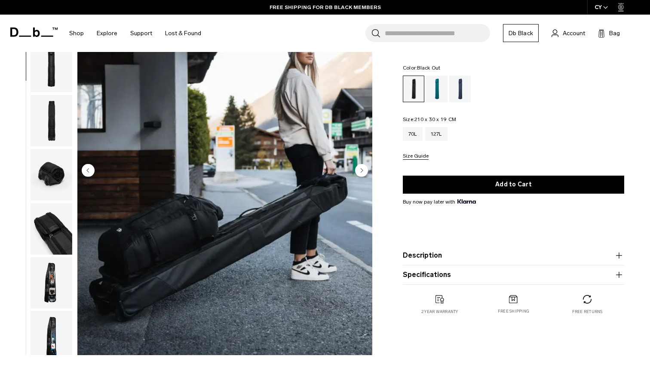
scroll to position [50, 0]
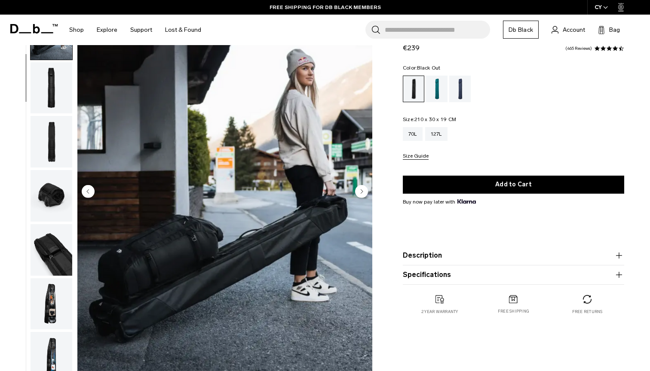
click at [52, 199] on img "button" at bounding box center [52, 196] width 42 height 52
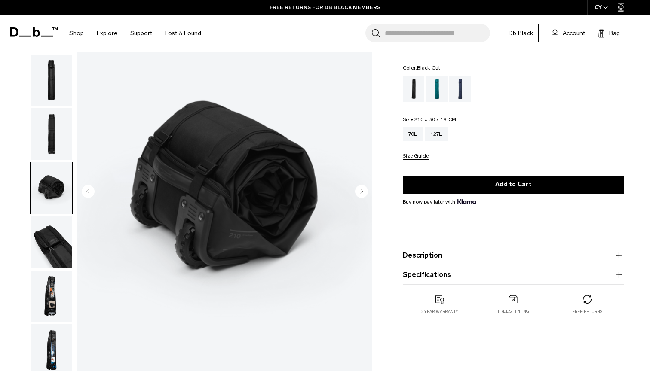
scroll to position [40, 0]
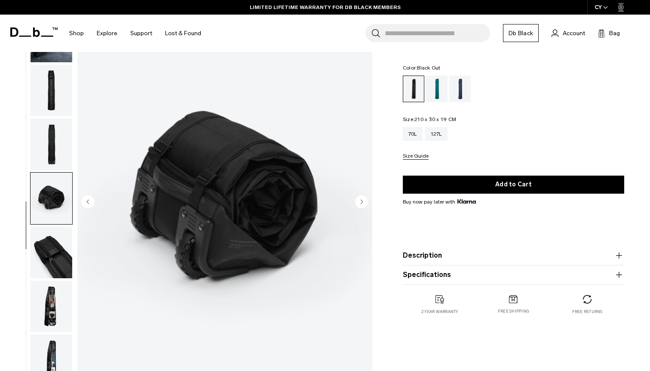
click at [55, 295] on img "button" at bounding box center [52, 307] width 42 height 52
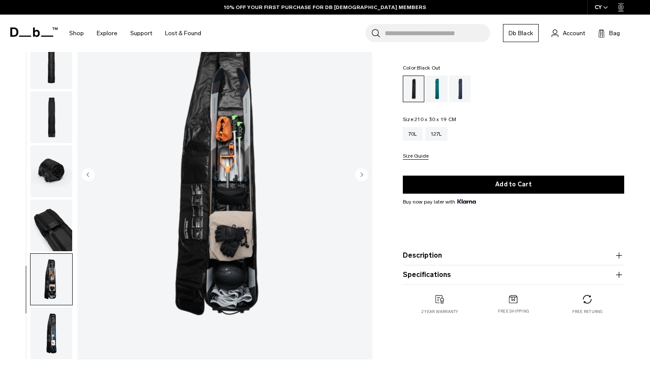
scroll to position [66, 0]
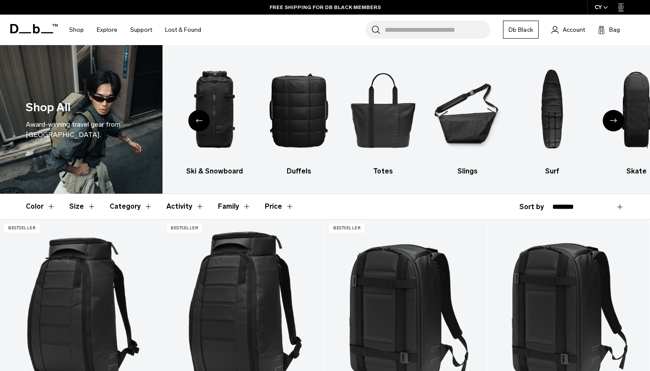
click at [607, 119] on div "Next slide" at bounding box center [612, 120] width 21 height 21
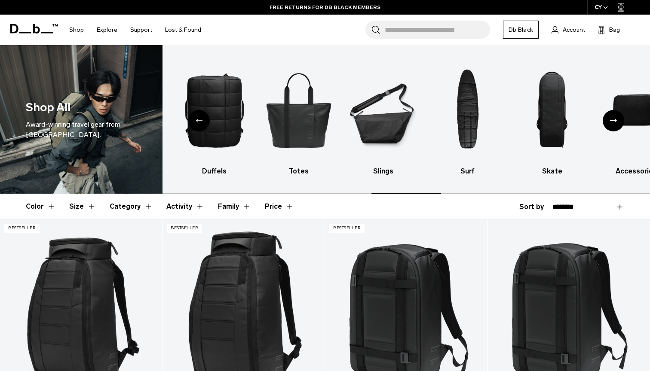
click at [607, 119] on div "Next slide" at bounding box center [612, 120] width 21 height 21
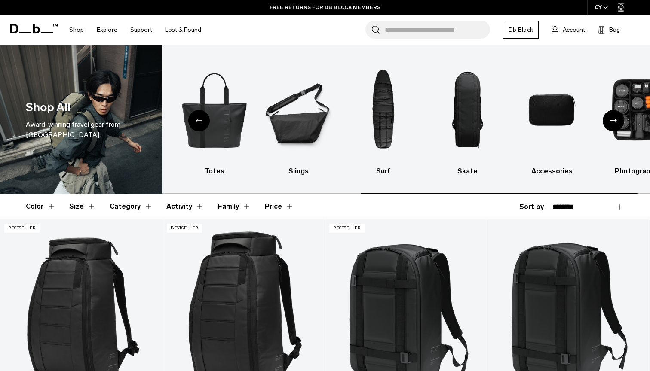
click at [607, 119] on div "Next slide" at bounding box center [612, 120] width 21 height 21
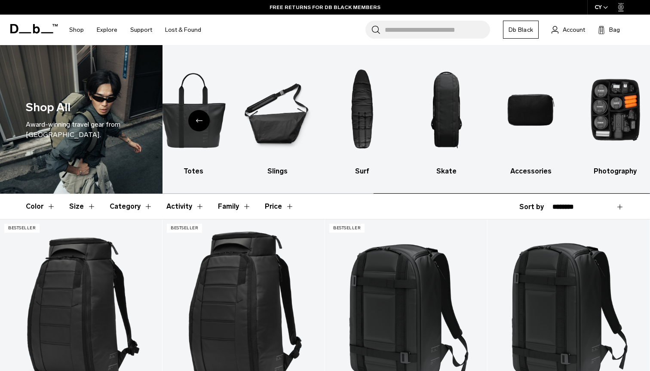
click at [607, 119] on img "10 / 10" at bounding box center [614, 110] width 69 height 104
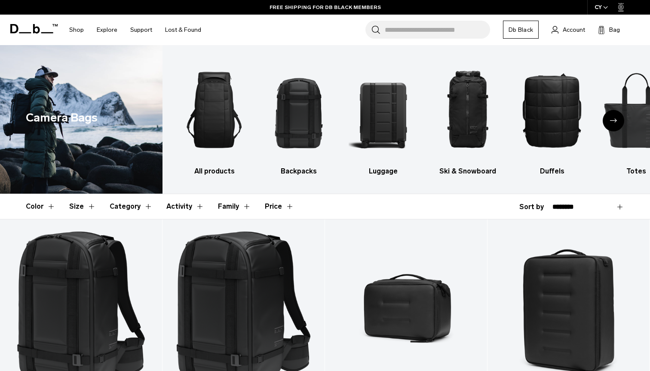
click at [191, 205] on button "Activity" at bounding box center [185, 206] width 38 height 25
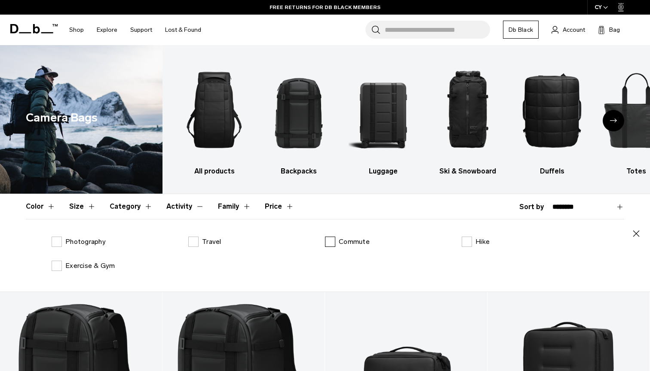
click at [332, 241] on label "Commute" at bounding box center [347, 242] width 45 height 10
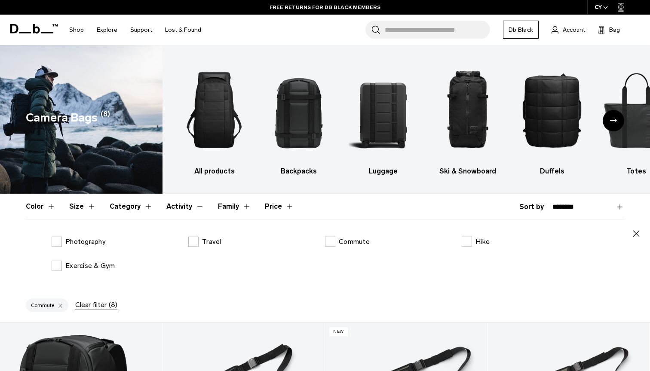
click at [637, 238] on icon "button" at bounding box center [636, 234] width 10 height 10
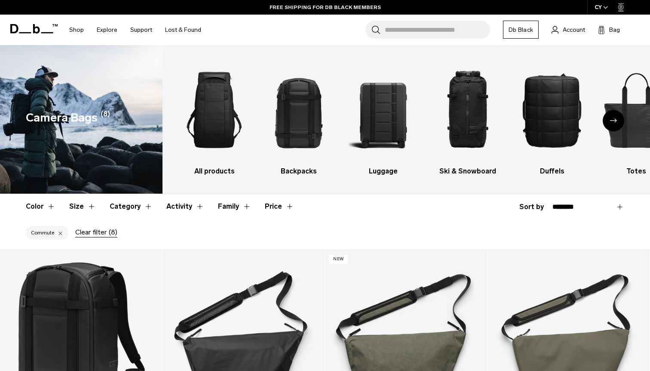
click at [606, 6] on span "button" at bounding box center [605, 7] width 5 height 6
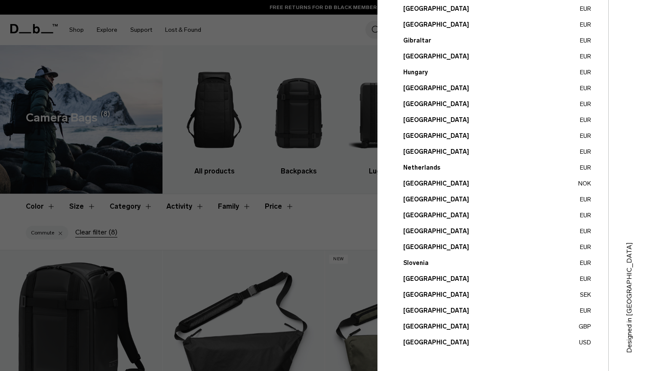
scroll to position [263, 0]
click at [427, 265] on button "Slovenia EUR" at bounding box center [497, 263] width 188 height 9
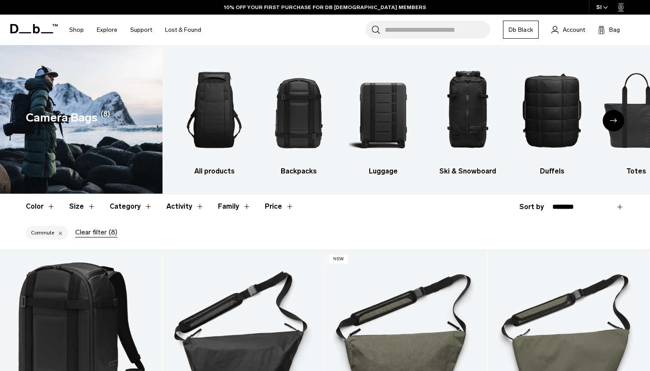
click at [49, 230] on div "Commute" at bounding box center [47, 233] width 43 height 14
click at [58, 232] on div at bounding box center [61, 233] width 6 height 8
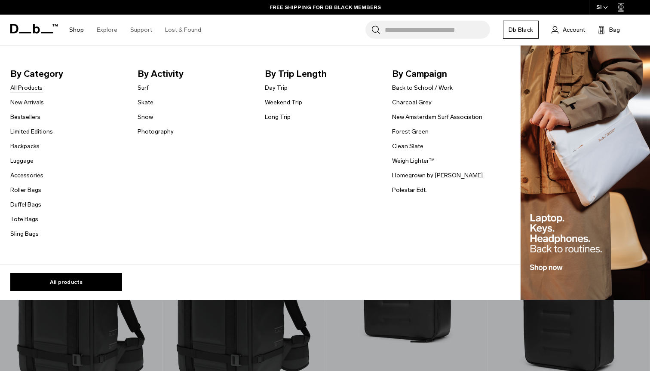
click at [30, 85] on link "All Products" at bounding box center [26, 87] width 32 height 9
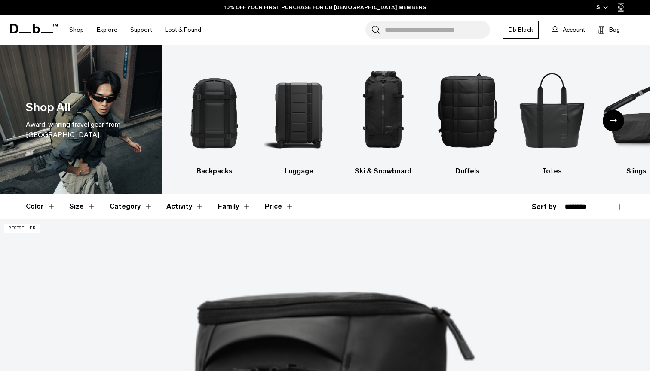
click at [183, 204] on button "Activity" at bounding box center [185, 206] width 38 height 25
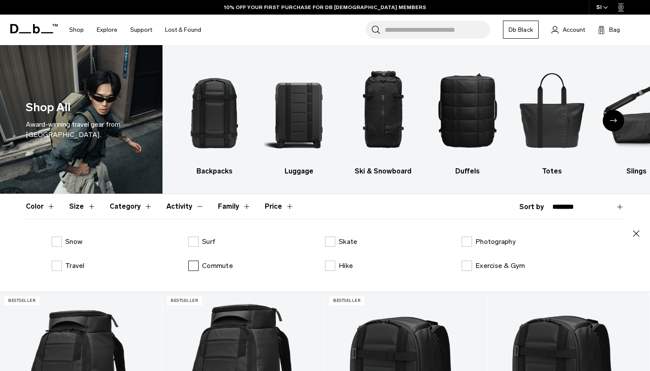
click at [192, 270] on label "Commute" at bounding box center [210, 266] width 45 height 10
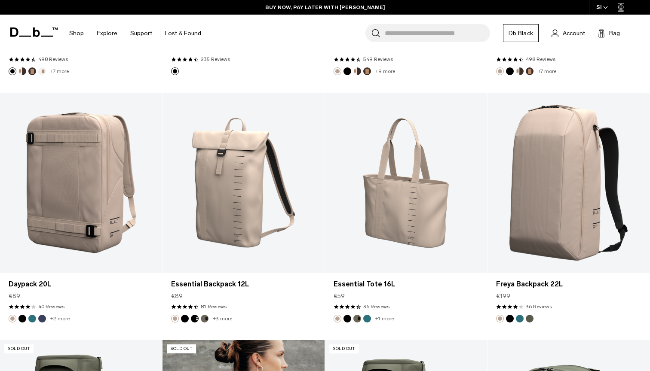
scroll to position [1218, 0]
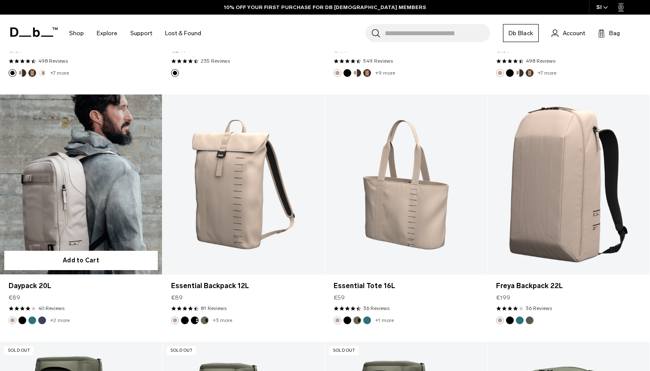
click at [69, 210] on link "Daypack 20L" at bounding box center [81, 185] width 162 height 180
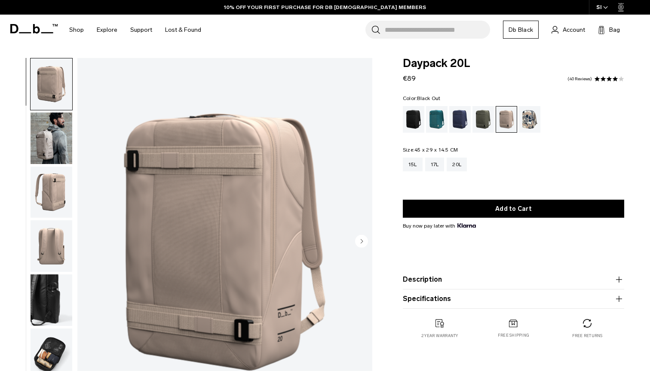
click at [411, 115] on div "Black Out" at bounding box center [414, 119] width 22 height 27
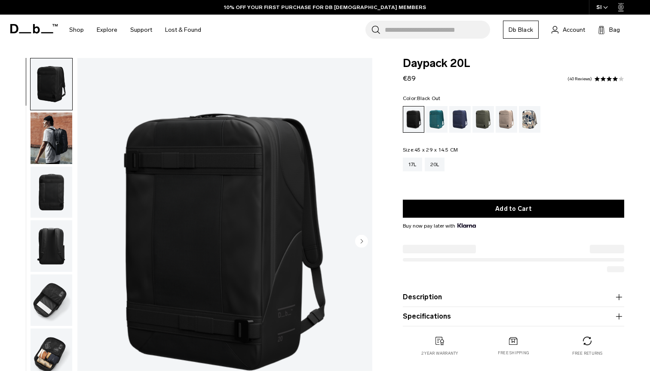
click at [60, 140] on img "button" at bounding box center [52, 139] width 42 height 52
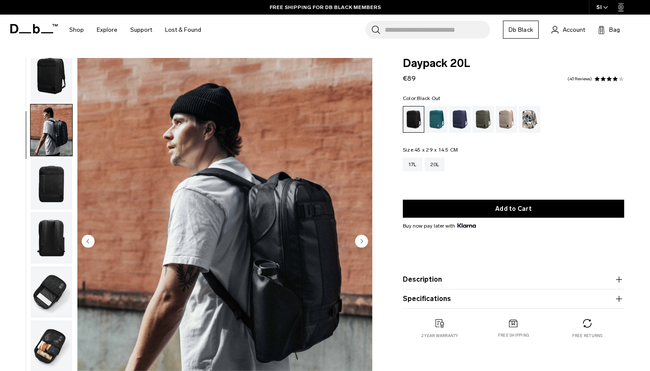
click at [361, 241] on icon "Next slide" at bounding box center [361, 241] width 2 height 4
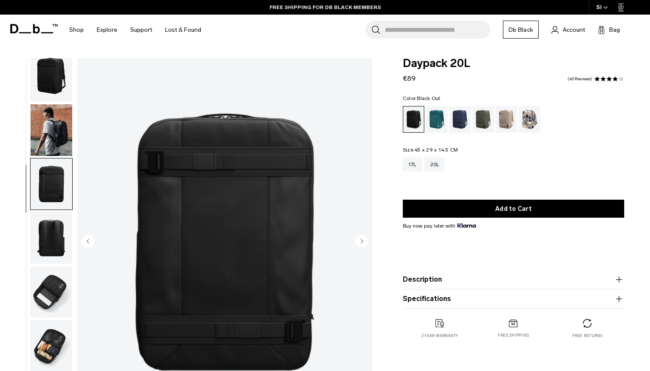
click at [361, 241] on icon "Next slide" at bounding box center [361, 241] width 2 height 4
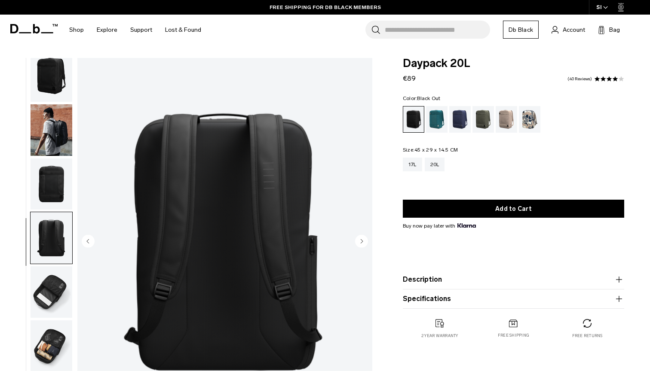
click at [361, 241] on icon "Next slide" at bounding box center [361, 241] width 2 height 4
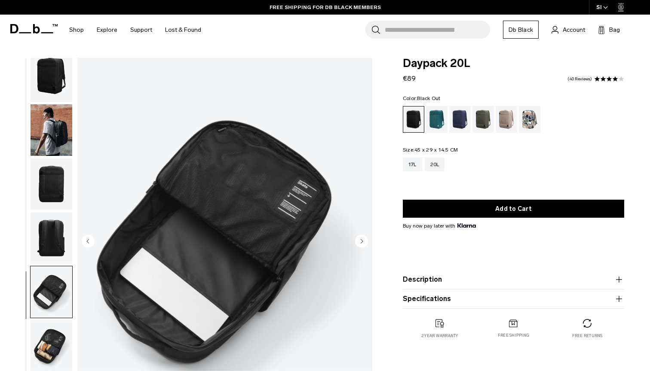
click at [361, 241] on icon "Next slide" at bounding box center [361, 241] width 2 height 4
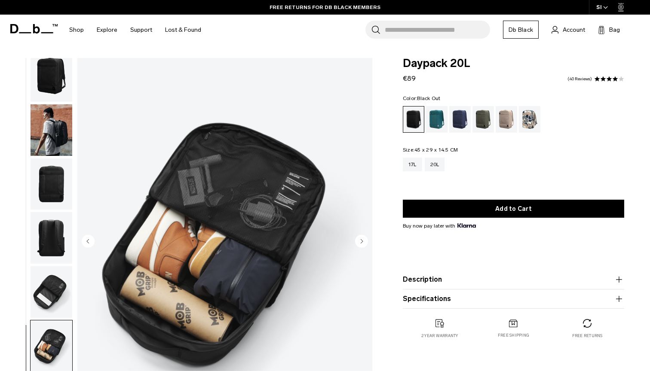
click at [359, 240] on circle "Next slide" at bounding box center [361, 241] width 13 height 13
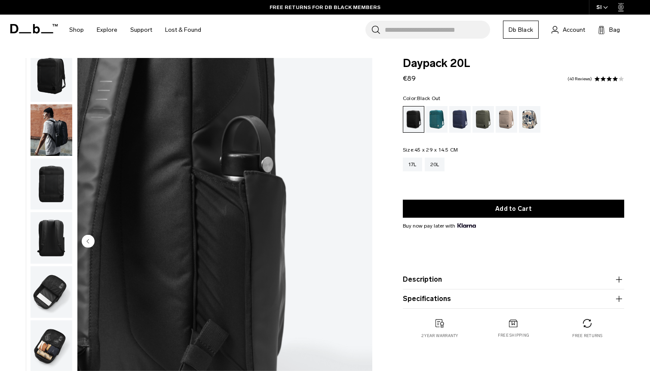
click at [359, 240] on img "7 / 7" at bounding box center [224, 242] width 295 height 368
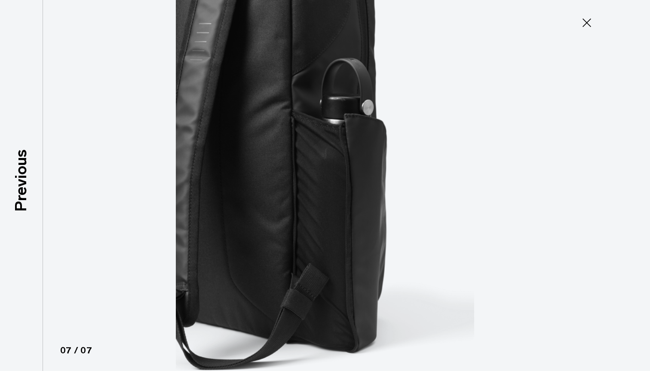
click at [589, 20] on icon at bounding box center [587, 23] width 14 height 14
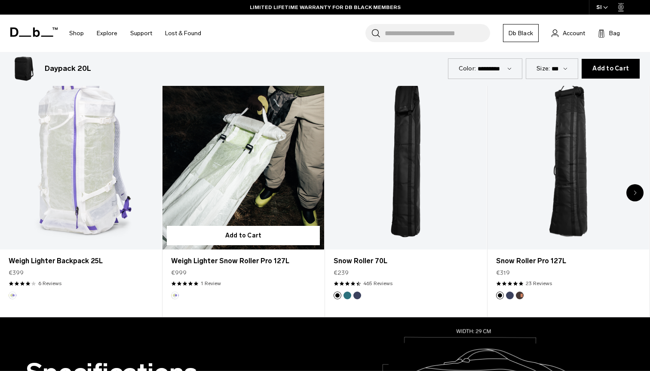
scroll to position [440, 0]
